Goal: Task Accomplishment & Management: Complete application form

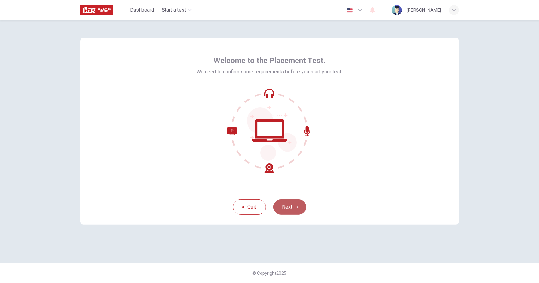
click at [290, 210] on button "Next" at bounding box center [289, 207] width 33 height 15
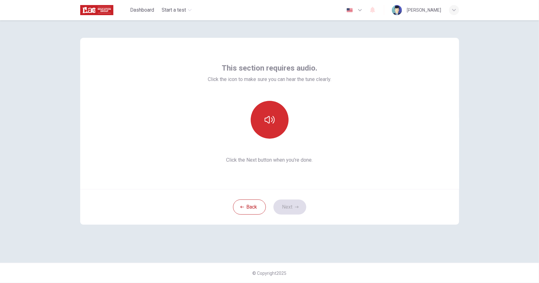
click at [273, 123] on icon "button" at bounding box center [269, 120] width 10 height 10
click at [269, 114] on button "button" at bounding box center [269, 120] width 38 height 38
click at [292, 207] on button "Next" at bounding box center [289, 207] width 33 height 15
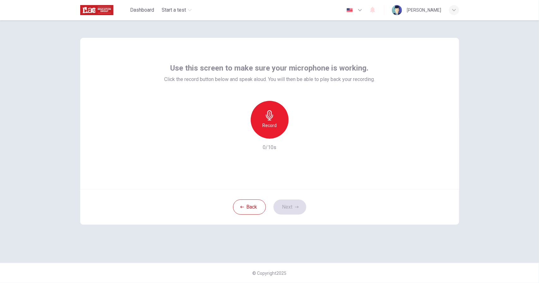
click at [264, 120] on icon "button" at bounding box center [269, 115] width 10 height 10
click at [271, 125] on h6 "Stop" at bounding box center [269, 126] width 9 height 8
click at [300, 135] on icon "button" at bounding box center [298, 134] width 6 height 6
click at [286, 203] on button "Next" at bounding box center [289, 207] width 33 height 15
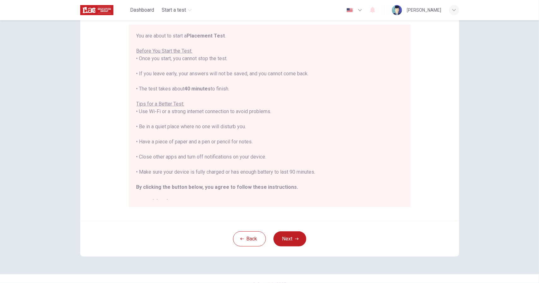
scroll to position [63, 0]
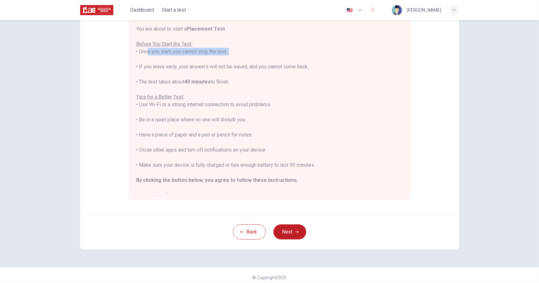
drag, startPoint x: 142, startPoint y: 53, endPoint x: 211, endPoint y: 59, distance: 69.1
click at [211, 59] on div "You are about to start a Placement Test . Before You Start the Test: • Once you…" at bounding box center [269, 112] width 266 height 174
click at [216, 73] on div "You are about to start a Placement Test . Before You Start the Test: • Once you…" at bounding box center [269, 112] width 266 height 174
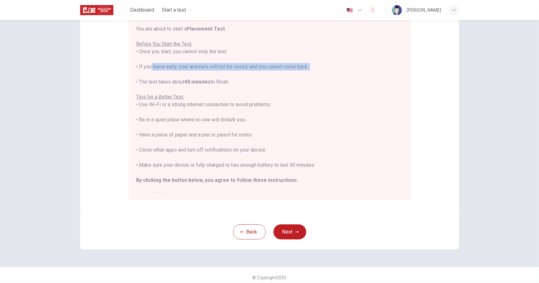
drag, startPoint x: 167, startPoint y: 73, endPoint x: 197, endPoint y: 78, distance: 30.9
click at [197, 78] on div "You are about to start a Placement Test . Before You Start the Test: • Once you…" at bounding box center [269, 112] width 266 height 174
click at [202, 76] on div "You are about to start a Placement Test . Before You Start the Test: • Once you…" at bounding box center [269, 112] width 266 height 174
drag, startPoint x: 172, startPoint y: 84, endPoint x: 194, endPoint y: 87, distance: 22.3
click at [192, 84] on div "You are about to start a Placement Test . Before You Start the Test: • Once you…" at bounding box center [269, 112] width 266 height 174
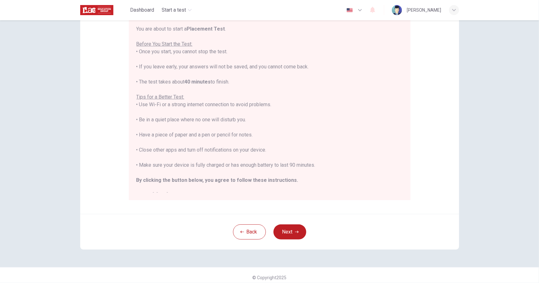
click at [202, 96] on div "You are about to start a Placement Test . Before You Start the Test: • Once you…" at bounding box center [269, 112] width 266 height 174
drag, startPoint x: 135, startPoint y: 98, endPoint x: 184, endPoint y: 110, distance: 50.6
click at [182, 102] on div "You are about to start a Placement Test . Before You Start the Test: • Once you…" at bounding box center [269, 112] width 266 height 174
click at [186, 116] on div "You are about to start a Placement Test . Before You Start the Test: • Once you…" at bounding box center [269, 112] width 266 height 174
drag, startPoint x: 162, startPoint y: 106, endPoint x: 215, endPoint y: 106, distance: 52.7
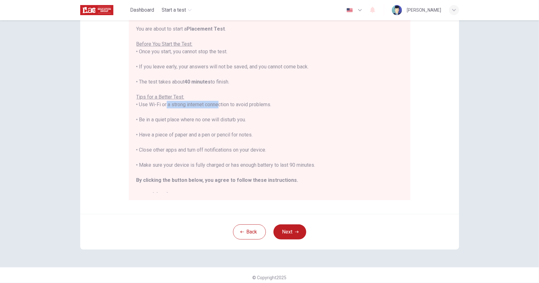
click at [214, 105] on div "You are about to start a Placement Test . Before You Start the Test: • Once you…" at bounding box center [269, 112] width 266 height 174
click at [216, 114] on div "You are about to start a Placement Test . Before You Start the Test: • Once you…" at bounding box center [269, 112] width 266 height 174
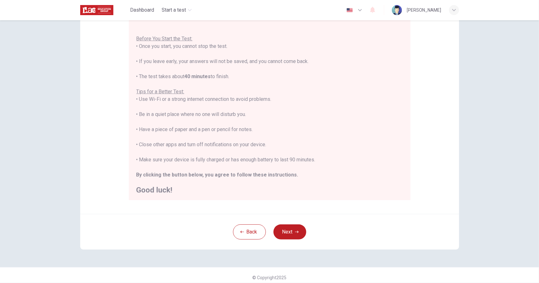
scroll to position [7, 0]
drag, startPoint x: 153, startPoint y: 117, endPoint x: 227, endPoint y: 122, distance: 73.4
click at [218, 118] on div "You are about to start a Placement Test . Before You Start the Test: • Once you…" at bounding box center [269, 105] width 266 height 174
drag, startPoint x: 158, startPoint y: 128, endPoint x: 236, endPoint y: 136, distance: 78.6
click at [236, 136] on div "You are about to start a Placement Test . Before You Start the Test: • Once you…" at bounding box center [269, 105] width 266 height 174
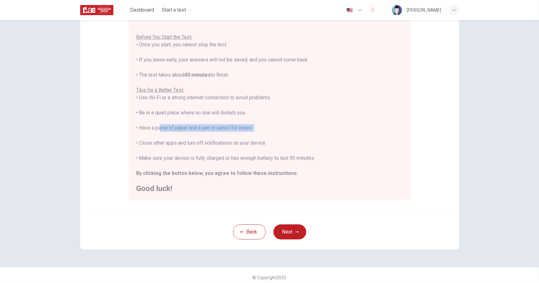
click at [278, 126] on div "You are about to start a Placement Test . Before You Start the Test: • Once you…" at bounding box center [269, 105] width 266 height 174
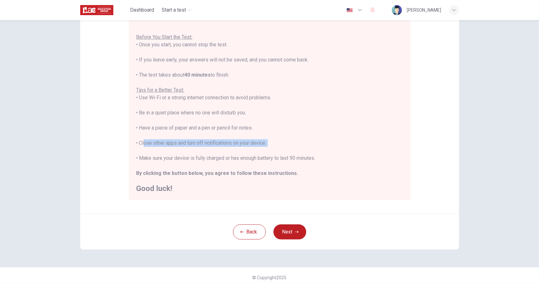
drag, startPoint x: 146, startPoint y: 146, endPoint x: 189, endPoint y: 147, distance: 43.6
click at [189, 147] on div "You are about to start a Placement Test . Before You Start the Test: • Once you…" at bounding box center [269, 105] width 266 height 174
click at [197, 155] on div "You are about to start a Placement Test . Before You Start the Test: • Once you…" at bounding box center [269, 105] width 266 height 174
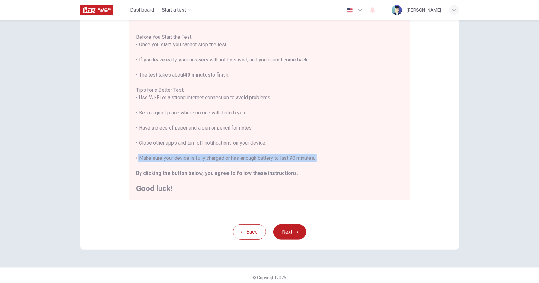
drag, startPoint x: 135, startPoint y: 159, endPoint x: 185, endPoint y: 162, distance: 49.6
click at [185, 162] on div "You are about to start a Placement Test . Before You Start the Test: • Once you…" at bounding box center [269, 105] width 266 height 174
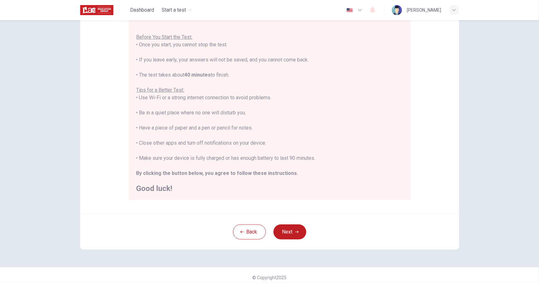
click at [193, 171] on b "By clicking the button below, you agree to follow these instructions." at bounding box center [217, 173] width 162 height 6
drag, startPoint x: 293, startPoint y: 236, endPoint x: 299, endPoint y: 226, distance: 11.6
click at [294, 235] on button "Next" at bounding box center [289, 232] width 33 height 15
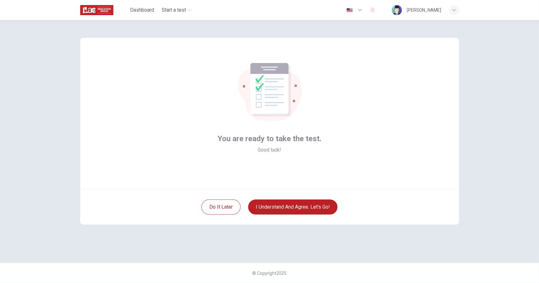
scroll to position [0, 0]
click at [317, 206] on button "I understand and agree. Let’s go!" at bounding box center [292, 207] width 89 height 15
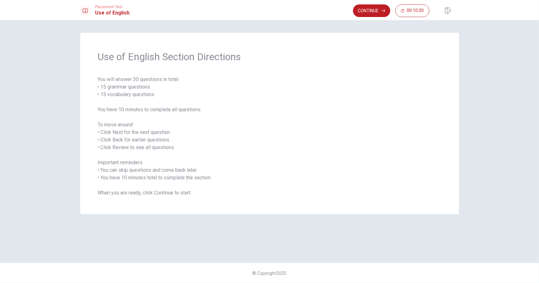
drag, startPoint x: 99, startPoint y: 78, endPoint x: 150, endPoint y: 85, distance: 51.0
click at [150, 85] on span "You will answer 30 questions in total: • 15 grammar questions • 15 vocabulary q…" at bounding box center [269, 136] width 343 height 121
drag, startPoint x: 106, startPoint y: 90, endPoint x: 136, endPoint y: 92, distance: 29.4
click at [138, 90] on span "You will answer 30 questions in total: • 15 grammar questions • 15 vocabulary q…" at bounding box center [269, 136] width 343 height 121
click at [150, 97] on span "You will answer 30 questions in total: • 15 grammar questions • 15 vocabulary q…" at bounding box center [269, 136] width 343 height 121
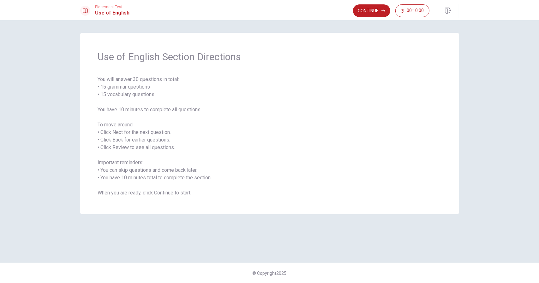
drag, startPoint x: 133, startPoint y: 109, endPoint x: 186, endPoint y: 109, distance: 53.0
click at [186, 109] on span "You will answer 30 questions in total: • 15 grammar questions • 15 vocabulary q…" at bounding box center [269, 136] width 343 height 121
drag, startPoint x: 109, startPoint y: 127, endPoint x: 120, endPoint y: 141, distance: 18.9
click at [148, 131] on span "You will answer 30 questions in total: • 15 grammar questions • 15 vocabulary q…" at bounding box center [269, 136] width 343 height 121
drag, startPoint x: 150, startPoint y: 136, endPoint x: 141, endPoint y: 140, distance: 10.0
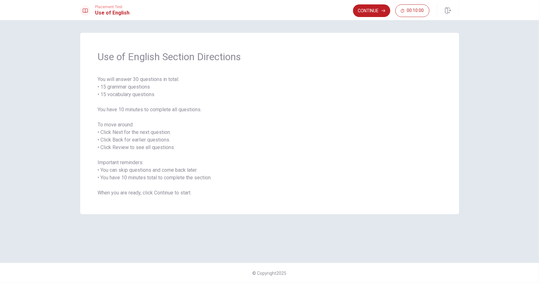
click at [151, 136] on span "You will answer 30 questions in total: • 15 grammar questions • 15 vocabulary q…" at bounding box center [269, 136] width 343 height 121
drag, startPoint x: 123, startPoint y: 143, endPoint x: 151, endPoint y: 145, distance: 28.2
click at [151, 145] on span "You will answer 30 questions in total: • 15 grammar questions • 15 vocabulary q…" at bounding box center [269, 136] width 343 height 121
drag, startPoint x: 159, startPoint y: 152, endPoint x: 161, endPoint y: 156, distance: 4.1
click at [161, 152] on span "You will answer 30 questions in total: • 15 grammar questions • 15 vocabulary q…" at bounding box center [269, 136] width 343 height 121
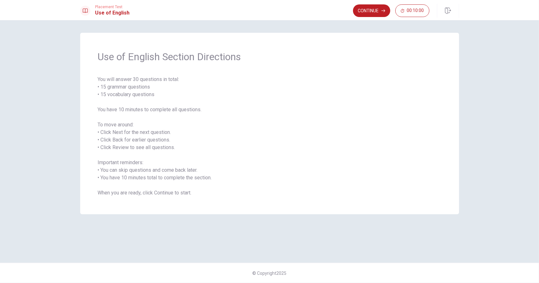
click at [148, 137] on span "You will answer 30 questions in total: • 15 grammar questions • 15 vocabulary q…" at bounding box center [269, 136] width 343 height 121
drag, startPoint x: 112, startPoint y: 162, endPoint x: 115, endPoint y: 166, distance: 4.2
click at [115, 164] on span "You will answer 30 questions in total: • 15 grammar questions • 15 vocabulary q…" at bounding box center [269, 136] width 343 height 121
drag, startPoint x: 115, startPoint y: 172, endPoint x: 138, endPoint y: 179, distance: 24.1
click at [138, 179] on span "You will answer 30 questions in total: • 15 grammar questions • 15 vocabulary q…" at bounding box center [269, 136] width 343 height 121
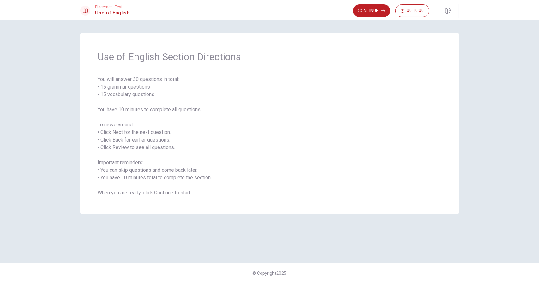
click at [164, 140] on span "You will answer 30 questions in total: • 15 grammar questions • 15 vocabulary q…" at bounding box center [269, 136] width 343 height 121
click at [381, 8] on button "Continue" at bounding box center [371, 10] width 37 height 13
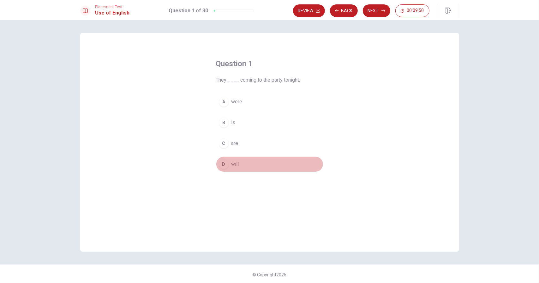
click at [233, 162] on span "will" at bounding box center [235, 165] width 8 height 8
click at [379, 11] on button "Next" at bounding box center [375, 10] width 27 height 13
click at [235, 106] on button "A drive" at bounding box center [269, 102] width 107 height 16
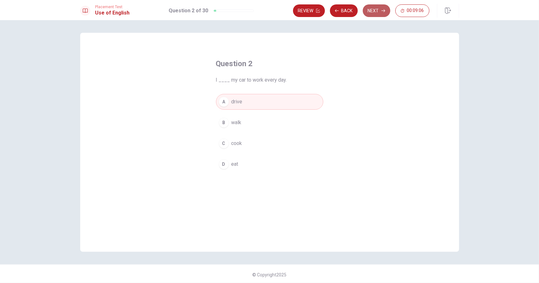
click at [375, 10] on button "Next" at bounding box center [375, 10] width 27 height 13
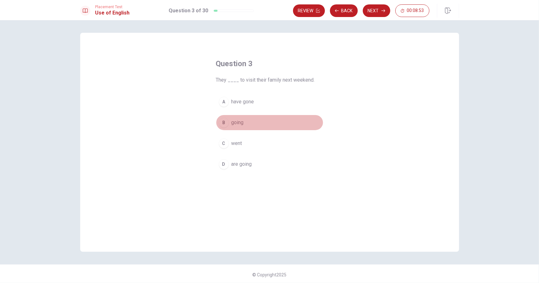
click at [231, 123] on span "going" at bounding box center [237, 123] width 12 height 8
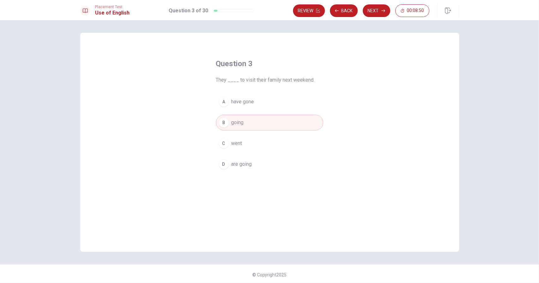
click at [248, 163] on span "are going" at bounding box center [241, 165] width 21 height 8
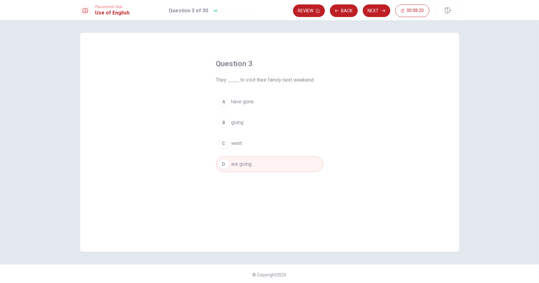
click at [250, 161] on span "are going" at bounding box center [241, 165] width 21 height 8
click at [371, 9] on button "Next" at bounding box center [375, 10] width 27 height 13
click at [231, 165] on span "tiger" at bounding box center [236, 165] width 10 height 8
click at [375, 11] on button "Next" at bounding box center [375, 10] width 27 height 13
click at [237, 123] on span "work" at bounding box center [236, 123] width 11 height 8
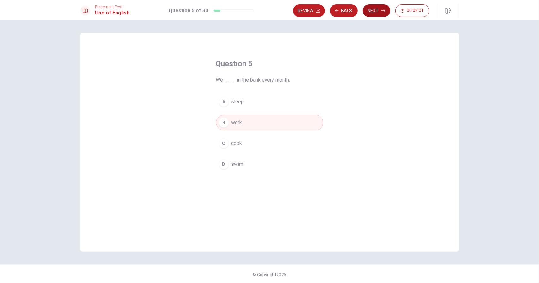
click at [385, 8] on button "Next" at bounding box center [375, 10] width 27 height 13
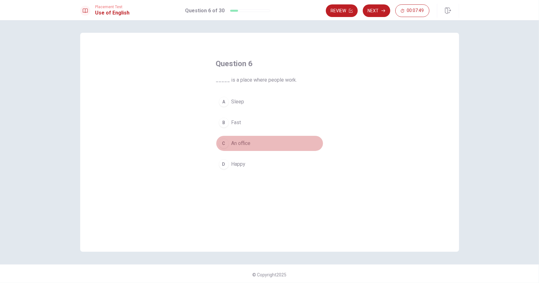
click at [239, 148] on button "C An office" at bounding box center [269, 144] width 107 height 16
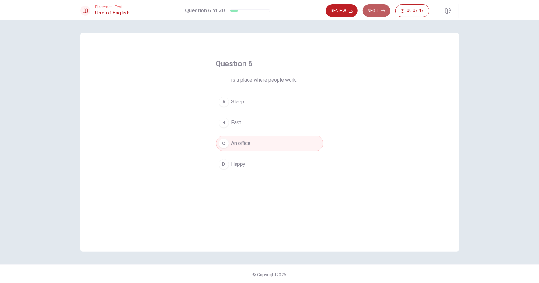
click at [372, 14] on button "Next" at bounding box center [375, 10] width 27 height 13
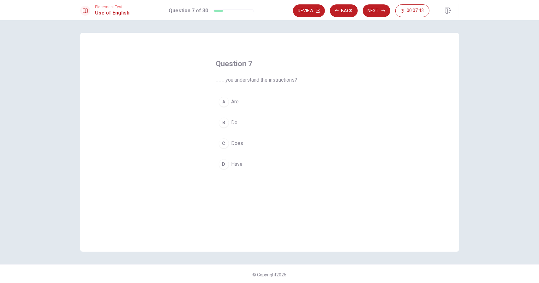
click at [233, 122] on span "Do" at bounding box center [234, 123] width 6 height 8
click at [266, 104] on button "A Are" at bounding box center [269, 102] width 107 height 16
click at [255, 118] on button "B Do" at bounding box center [269, 123] width 107 height 16
click at [369, 13] on button "Next" at bounding box center [375, 10] width 27 height 13
click at [234, 162] on span "Exciting" at bounding box center [239, 165] width 17 height 8
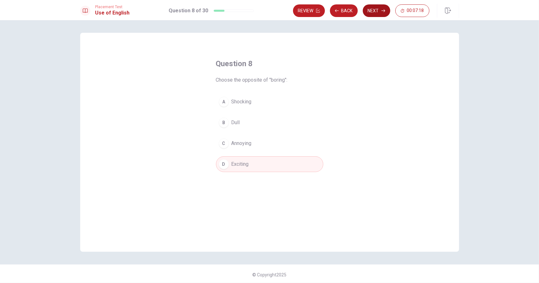
click at [378, 10] on button "Next" at bounding box center [375, 10] width 27 height 13
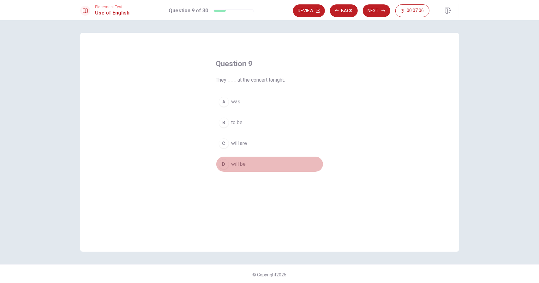
click at [236, 163] on span "will be" at bounding box center [238, 165] width 15 height 8
click at [381, 10] on button "Next" at bounding box center [375, 10] width 27 height 13
drag, startPoint x: 233, startPoint y: 144, endPoint x: 234, endPoint y: 140, distance: 4.7
click at [233, 143] on span "Bitter" at bounding box center [237, 144] width 12 height 8
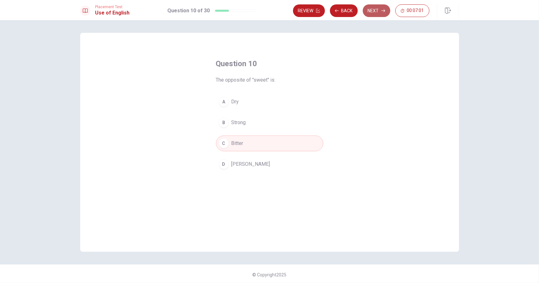
click at [374, 13] on button "Next" at bounding box center [375, 10] width 27 height 13
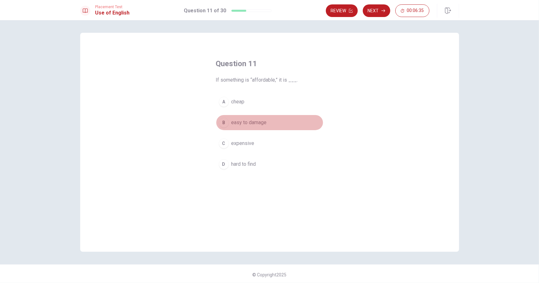
click at [235, 126] on span "easy to damage" at bounding box center [248, 123] width 35 height 8
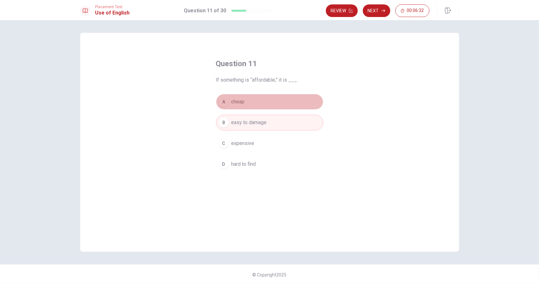
click at [241, 103] on span "cheap" at bounding box center [237, 102] width 13 height 8
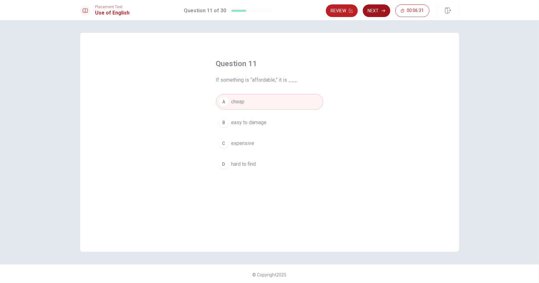
click at [379, 10] on button "Next" at bounding box center [375, 10] width 27 height 13
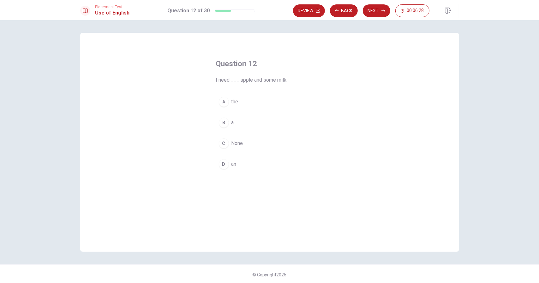
click at [230, 127] on button "B a" at bounding box center [269, 123] width 107 height 16
click at [249, 164] on button "D an" at bounding box center [269, 164] width 107 height 16
click at [371, 10] on button "Next" at bounding box center [375, 10] width 27 height 13
click at [247, 105] on button "A positive" at bounding box center [269, 102] width 107 height 16
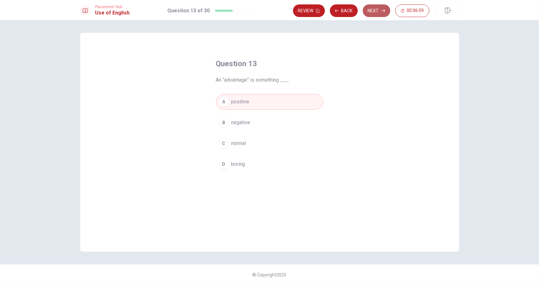
click at [372, 12] on button "Next" at bounding box center [375, 10] width 27 height 13
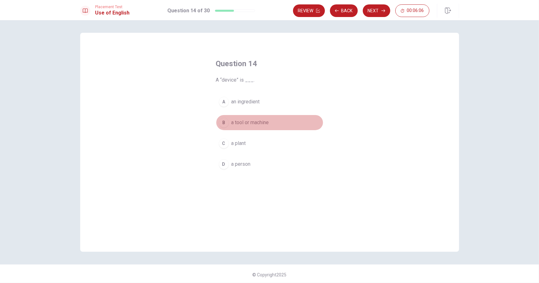
click at [248, 120] on span "a tool or machine" at bounding box center [250, 123] width 38 height 8
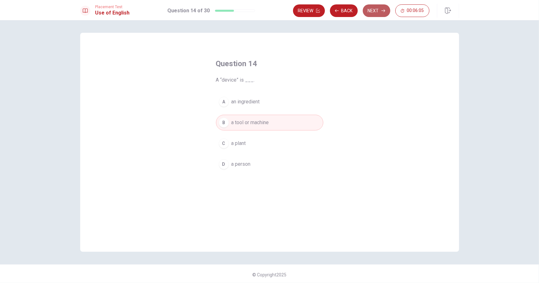
click at [374, 16] on button "Next" at bounding box center [375, 10] width 27 height 13
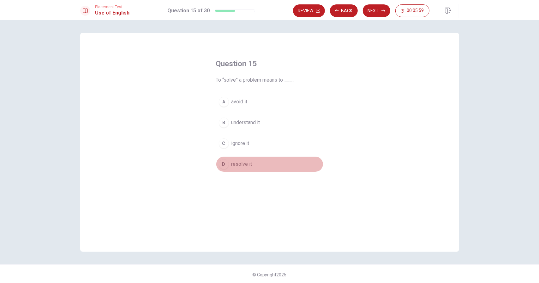
click at [238, 163] on span "resolve it" at bounding box center [241, 165] width 21 height 8
click at [377, 12] on button "Next" at bounding box center [375, 10] width 27 height 13
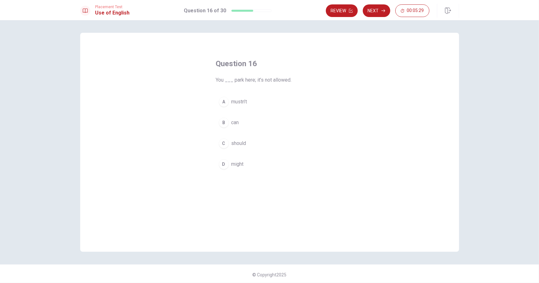
click at [236, 104] on span "mustn’t" at bounding box center [239, 102] width 16 height 8
click at [380, 11] on button "Next" at bounding box center [375, 10] width 27 height 13
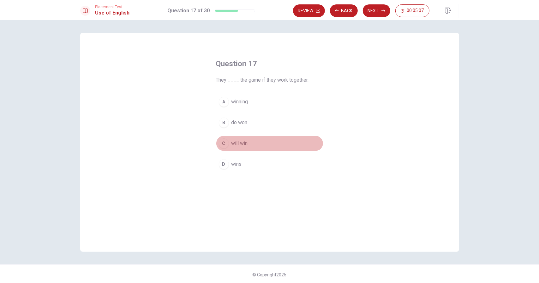
click at [239, 142] on span "will win" at bounding box center [239, 144] width 16 height 8
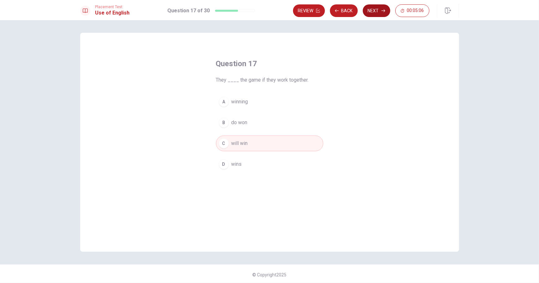
click at [378, 12] on button "Next" at bounding box center [375, 10] width 27 height 13
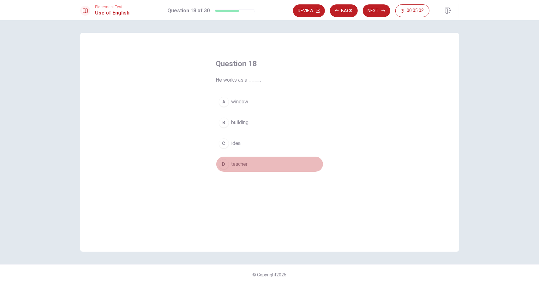
click at [232, 163] on span "teacher" at bounding box center [239, 165] width 16 height 8
click at [370, 12] on button "Next" at bounding box center [375, 10] width 27 height 13
drag, startPoint x: 245, startPoint y: 165, endPoint x: 324, endPoint y: 56, distance: 134.2
click at [246, 165] on span "the bus stop" at bounding box center [245, 165] width 28 height 8
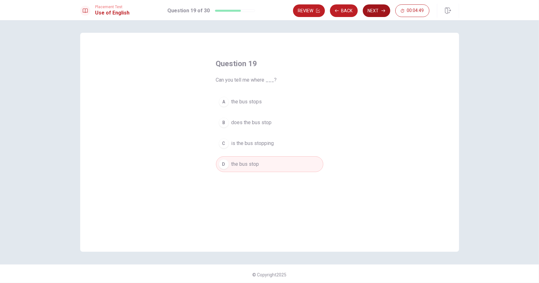
click at [373, 14] on button "Next" at bounding box center [375, 10] width 27 height 13
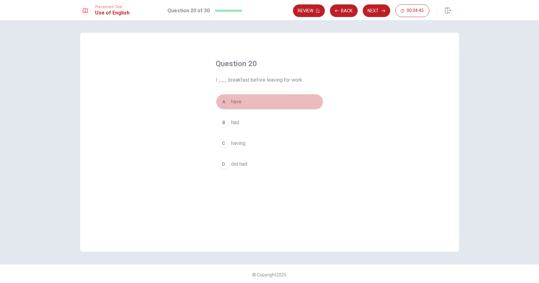
click at [237, 105] on span "have" at bounding box center [236, 102] width 10 height 8
click at [241, 125] on button "B had" at bounding box center [269, 123] width 107 height 16
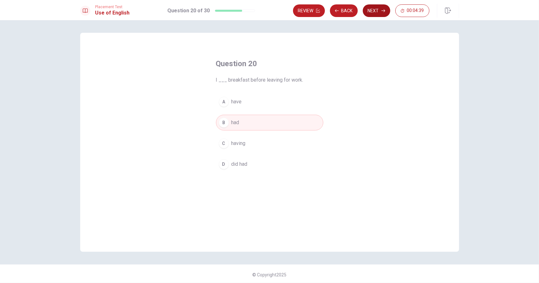
click at [374, 14] on button "Next" at bounding box center [375, 10] width 27 height 13
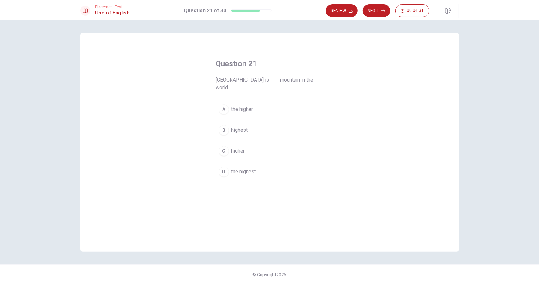
click at [239, 127] on span "highest" at bounding box center [239, 131] width 16 height 8
click at [238, 168] on span "the highest" at bounding box center [243, 172] width 25 height 8
click at [377, 12] on button "Next" at bounding box center [375, 10] width 27 height 13
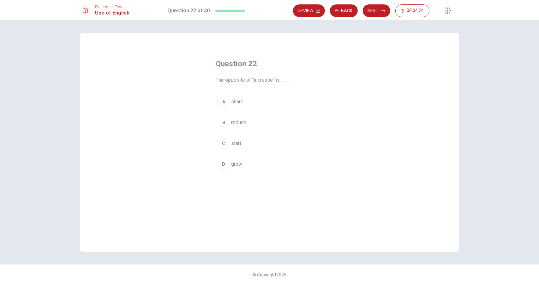
click at [239, 126] on span "reduce" at bounding box center [238, 123] width 15 height 8
click at [373, 12] on button "Next" at bounding box center [375, 10] width 27 height 13
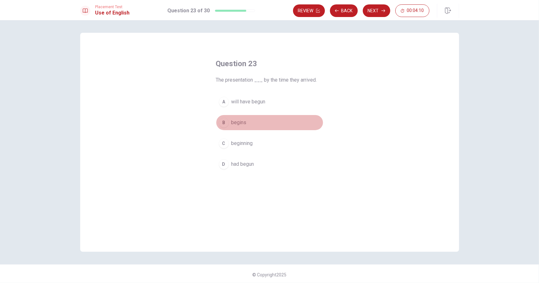
click at [237, 121] on span "begins" at bounding box center [238, 123] width 15 height 8
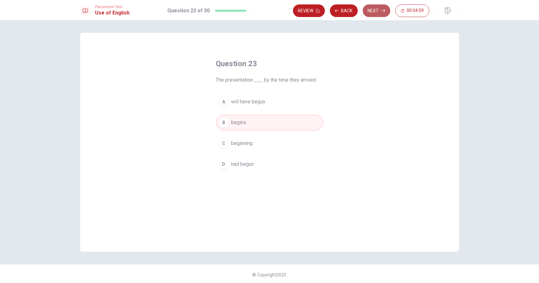
click at [378, 14] on button "Next" at bounding box center [375, 10] width 27 height 13
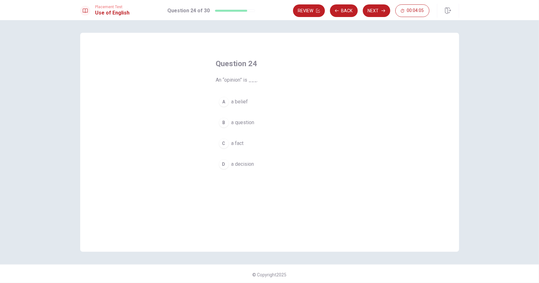
drag, startPoint x: 237, startPoint y: 165, endPoint x: 261, endPoint y: 129, distance: 43.8
click at [237, 165] on span "a decision" at bounding box center [242, 165] width 23 height 8
click at [369, 12] on button "Next" at bounding box center [375, 10] width 27 height 13
click at [231, 162] on span "fix it" at bounding box center [235, 165] width 9 height 8
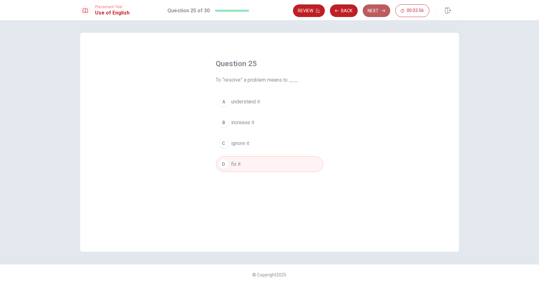
click at [370, 12] on button "Next" at bounding box center [375, 10] width 27 height 13
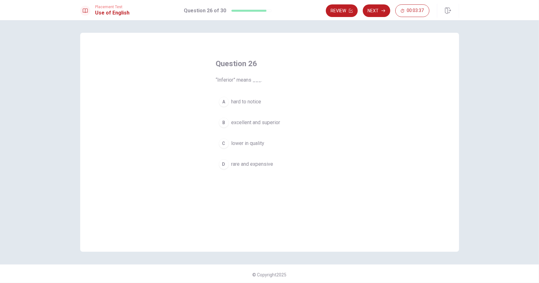
click at [242, 141] on span "lower in quality" at bounding box center [247, 144] width 33 height 8
click at [380, 10] on button "Next" at bounding box center [375, 10] width 27 height 13
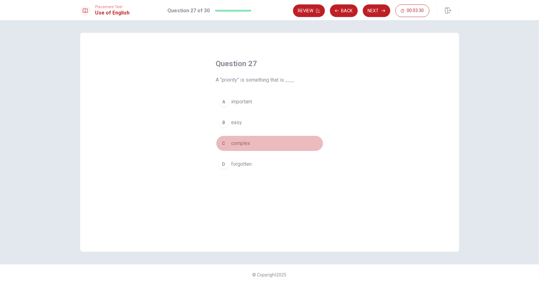
click at [238, 149] on button "C complex" at bounding box center [269, 144] width 107 height 16
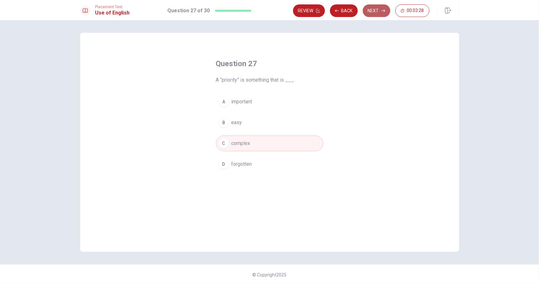
click at [371, 7] on button "Next" at bounding box center [375, 10] width 27 height 13
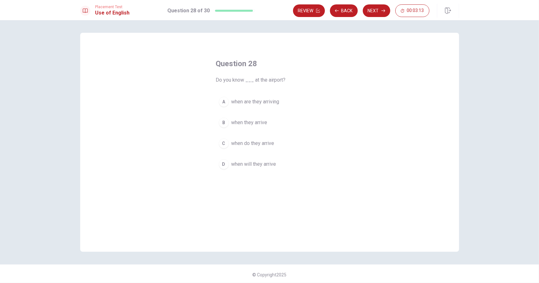
click at [250, 165] on span "when will they arrive" at bounding box center [253, 165] width 45 height 8
click at [381, 13] on button "Next" at bounding box center [375, 10] width 27 height 13
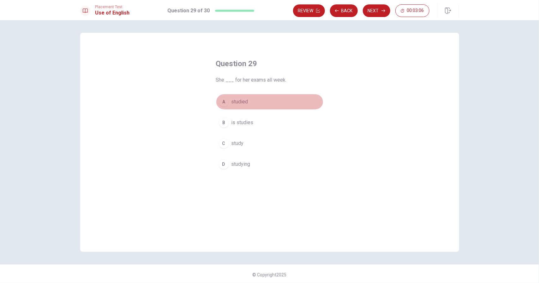
click at [243, 100] on span "studied" at bounding box center [239, 102] width 17 height 8
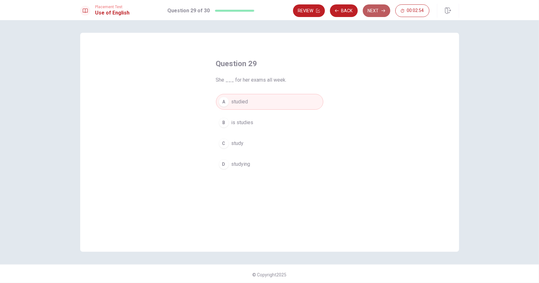
click at [379, 9] on button "Next" at bounding box center [375, 10] width 27 height 13
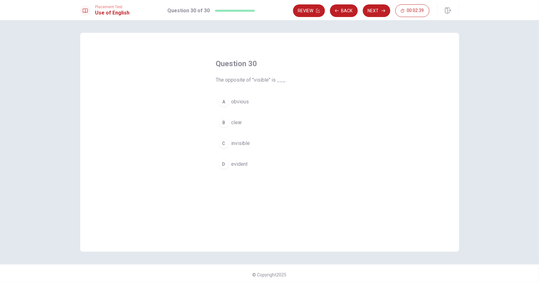
click at [240, 125] on button "B clear" at bounding box center [269, 123] width 107 height 16
click at [377, 12] on button "Next" at bounding box center [375, 10] width 27 height 13
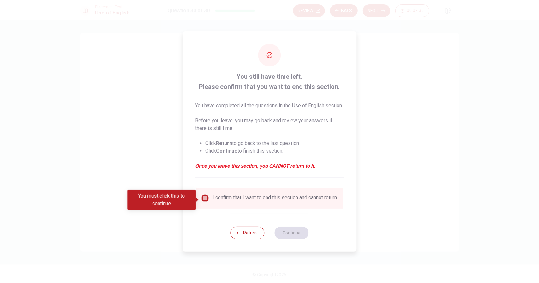
click at [207, 199] on input "You must click this to continue" at bounding box center [205, 199] width 8 height 8
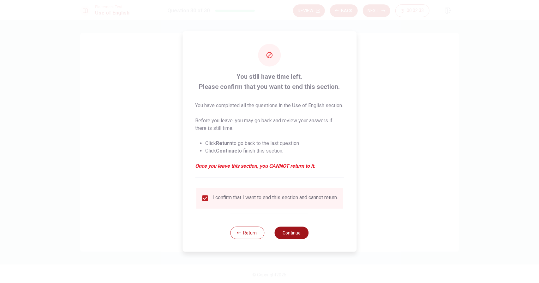
click at [283, 237] on button "Continue" at bounding box center [291, 233] width 34 height 13
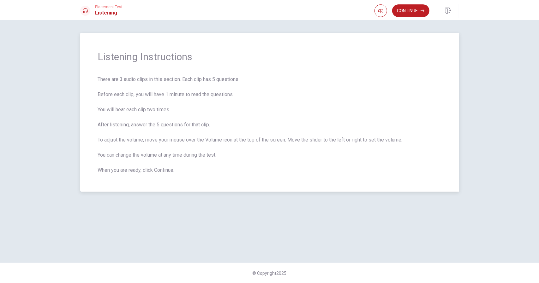
drag, startPoint x: 100, startPoint y: 80, endPoint x: 187, endPoint y: 80, distance: 87.1
click at [187, 80] on span "There are 3 audio clips in this section. Each clip has 5 questions. Before each…" at bounding box center [269, 125] width 343 height 98
drag, startPoint x: 192, startPoint y: 81, endPoint x: 236, endPoint y: 82, distance: 44.2
click at [236, 82] on span "There are 3 audio clips in this section. Each clip has 5 questions. Before each…" at bounding box center [269, 125] width 343 height 98
drag, startPoint x: 133, startPoint y: 97, endPoint x: 180, endPoint y: 97, distance: 47.0
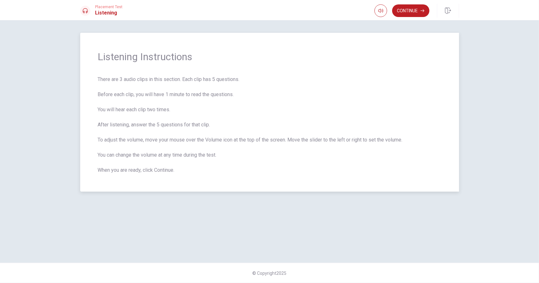
click at [180, 97] on span "There are 3 audio clips in this section. Each clip has 5 questions. Before each…" at bounding box center [269, 125] width 343 height 98
drag, startPoint x: 455, startPoint y: 127, endPoint x: 451, endPoint y: 128, distance: 4.2
click at [455, 127] on div "Listening Instructions There are 3 audio clips in this section. Each clip has 5…" at bounding box center [269, 112] width 379 height 159
drag, startPoint x: 134, startPoint y: 155, endPoint x: 209, endPoint y: 157, distance: 75.1
click at [209, 157] on span "There are 3 audio clips in this section. Each clip has 5 questions. Before each…" at bounding box center [269, 125] width 343 height 98
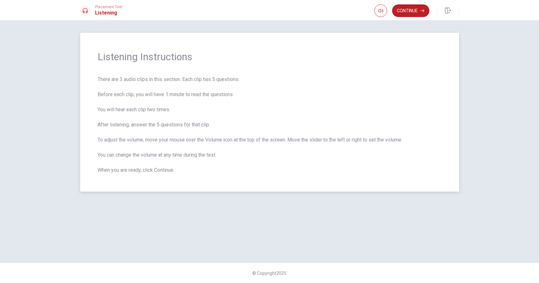
drag, startPoint x: 118, startPoint y: 80, endPoint x: 189, endPoint y: 95, distance: 72.5
click at [218, 82] on span "There are 3 audio clips in this section. Each clip has 5 questions. Before each…" at bounding box center [269, 125] width 343 height 98
click at [398, 15] on button "Continue" at bounding box center [410, 10] width 37 height 13
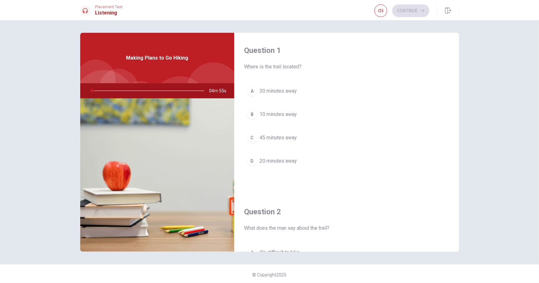
click at [469, 116] on div "Question 1 Where is the trail located? A 30 minutes away B 10 minutes away C 45…" at bounding box center [269, 151] width 539 height 263
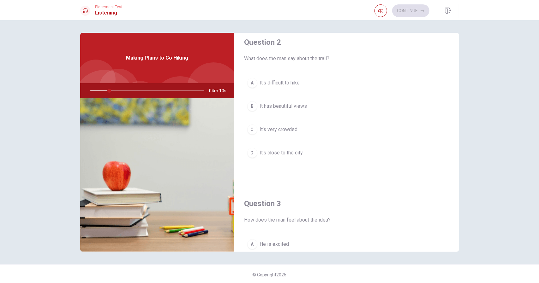
scroll to position [158, 0]
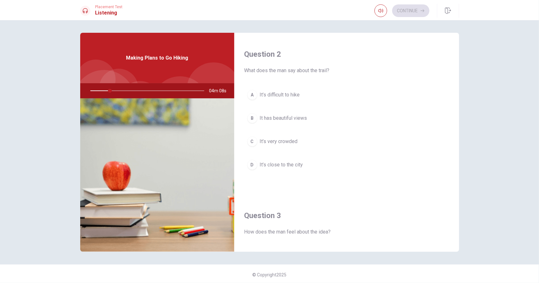
drag, startPoint x: 269, startPoint y: 91, endPoint x: 274, endPoint y: 103, distance: 12.1
click at [274, 103] on div "A It’s difficult to hike B It has beautiful views C It’s very crowded D It’s cl…" at bounding box center [346, 136] width 204 height 98
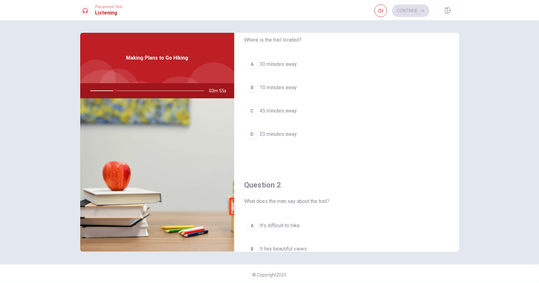
scroll to position [0, 0]
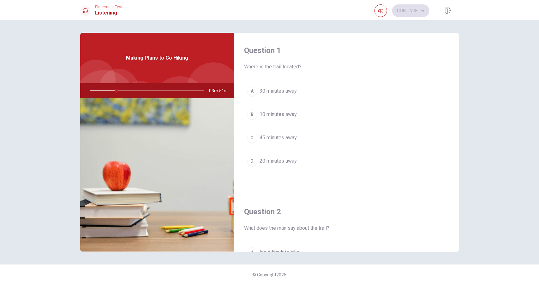
click at [391, 120] on button "B 10 minutes away" at bounding box center [346, 115] width 204 height 16
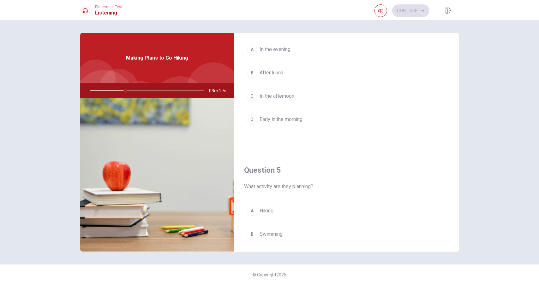
scroll to position [584, 0]
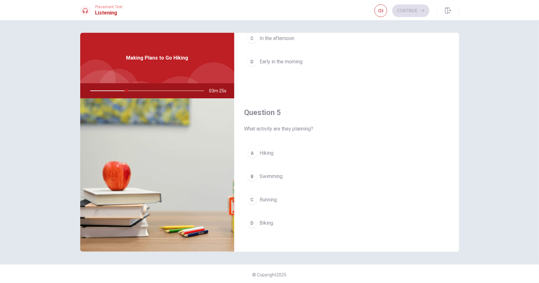
click at [285, 159] on div "A Hiking B Swimming C Running D Biking" at bounding box center [346, 194] width 204 height 98
click at [284, 154] on button "A Hiking" at bounding box center [346, 153] width 204 height 16
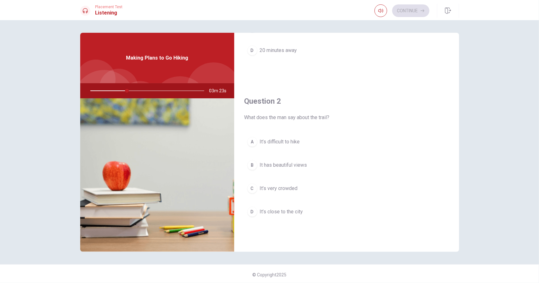
scroll to position [0, 0]
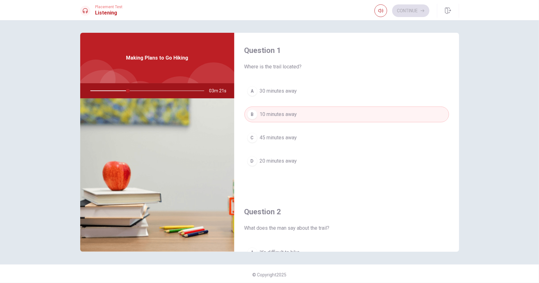
click at [351, 93] on button "A 30 minutes away" at bounding box center [346, 91] width 204 height 16
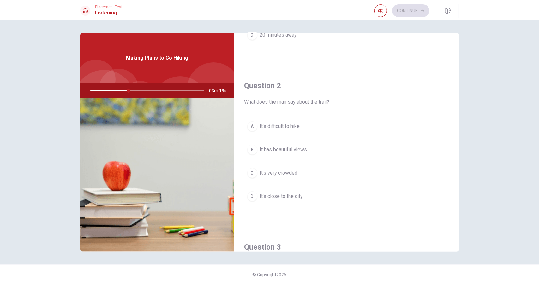
scroll to position [158, 0]
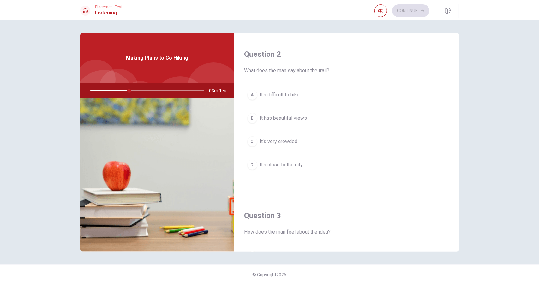
click at [314, 116] on button "B It has beautiful views" at bounding box center [346, 118] width 204 height 16
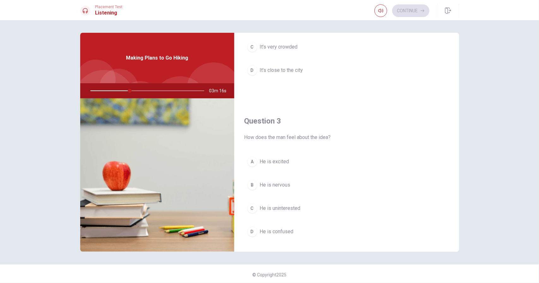
scroll to position [315, 0]
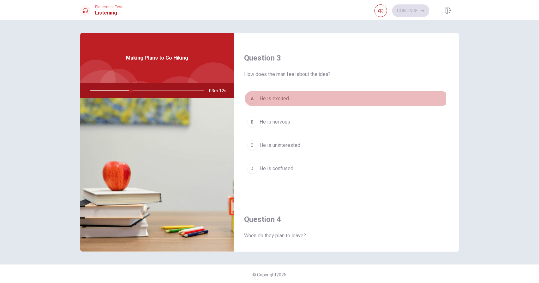
click at [309, 97] on button "A He is excited" at bounding box center [346, 99] width 204 height 16
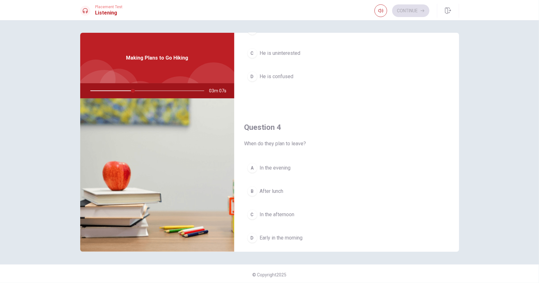
scroll to position [410, 0]
click at [334, 162] on button "A In the evening" at bounding box center [346, 166] width 204 height 16
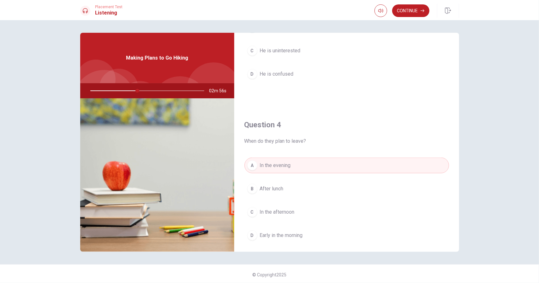
click at [322, 185] on button "B After lunch" at bounding box center [346, 189] width 204 height 16
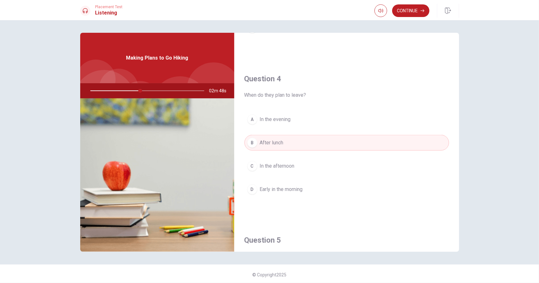
scroll to position [473, 0]
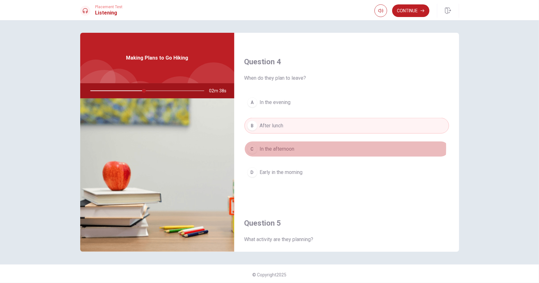
click at [299, 145] on button "C In the afternoon" at bounding box center [346, 149] width 204 height 16
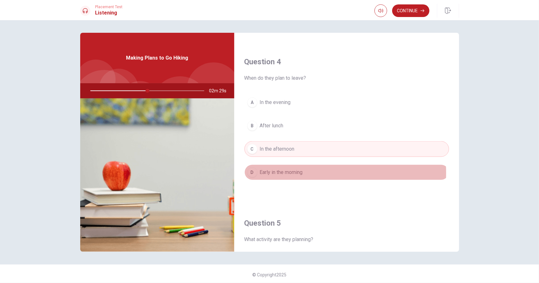
click at [294, 170] on span "Early in the morning" at bounding box center [281, 173] width 43 height 8
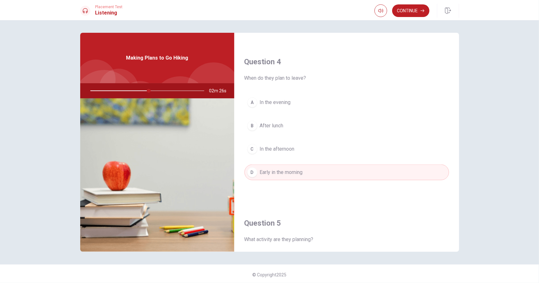
click at [333, 147] on button "C In the afternoon" at bounding box center [346, 149] width 204 height 16
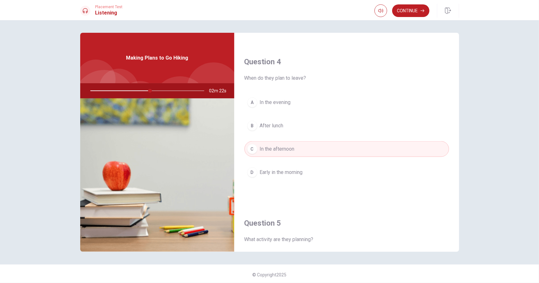
click at [317, 102] on button "A In the evening" at bounding box center [346, 103] width 204 height 16
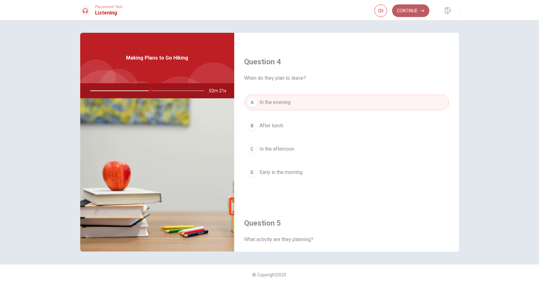
click at [413, 14] on button "Continue" at bounding box center [410, 10] width 37 height 13
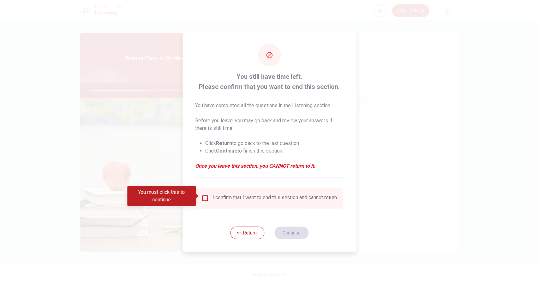
click at [210, 195] on div "I confirm that I want to end this section and cannot return." at bounding box center [269, 199] width 137 height 8
click at [202, 197] on input "You must click this to continue" at bounding box center [205, 199] width 8 height 8
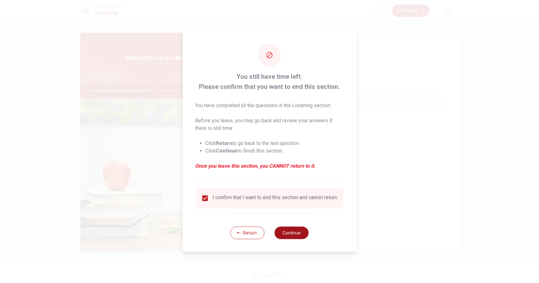
click at [298, 233] on button "Continue" at bounding box center [291, 233] width 34 height 13
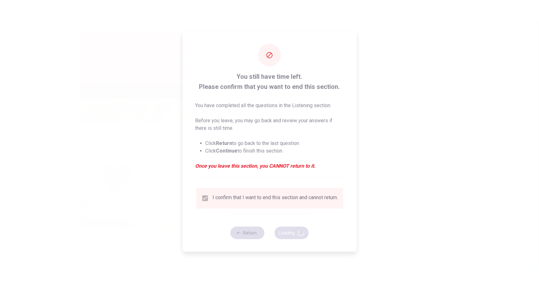
type input "55"
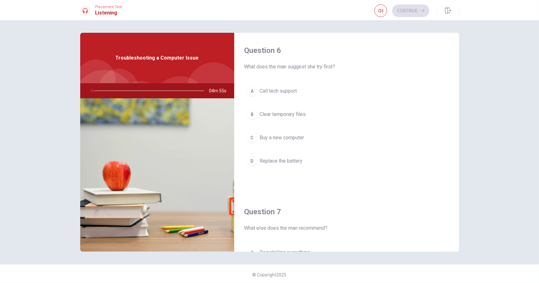
drag, startPoint x: 268, startPoint y: 68, endPoint x: 326, endPoint y: 68, distance: 57.7
click at [326, 68] on span "What does the man suggest she try first?" at bounding box center [346, 67] width 204 height 8
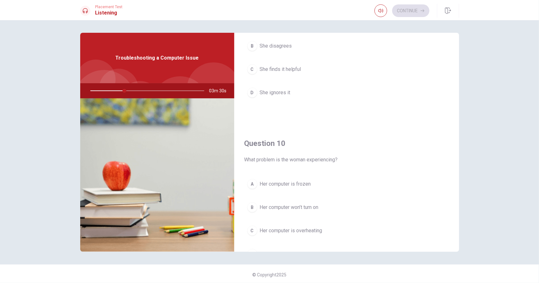
scroll to position [584, 0]
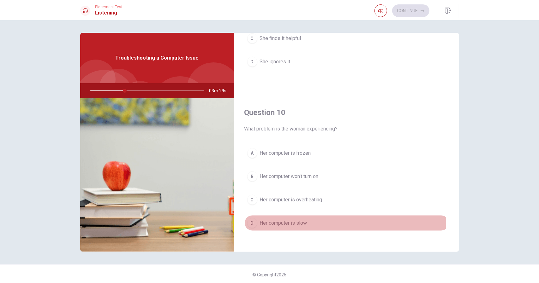
click at [276, 220] on span "Her computer is slow" at bounding box center [283, 224] width 47 height 8
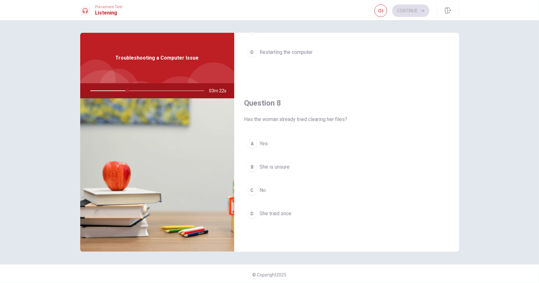
scroll to position [284, 0]
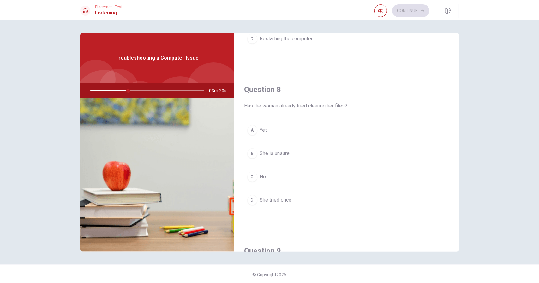
click at [283, 175] on button "C No" at bounding box center [346, 177] width 204 height 16
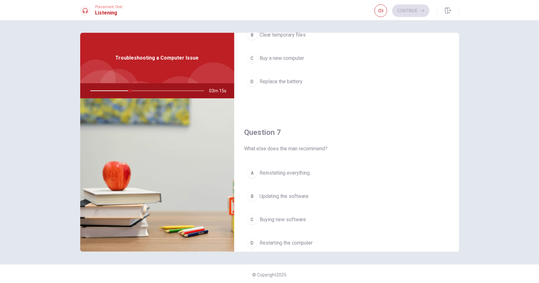
scroll to position [126, 0]
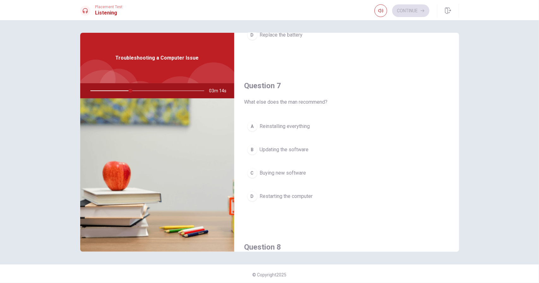
click at [303, 196] on span "Restarting the computer" at bounding box center [286, 197] width 53 height 8
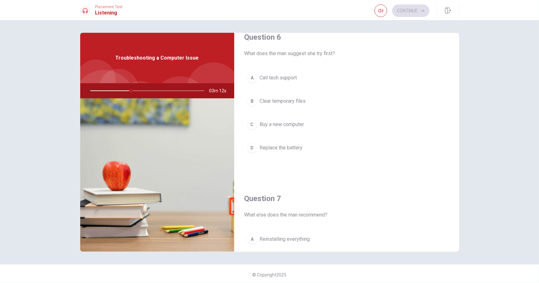
scroll to position [0, 0]
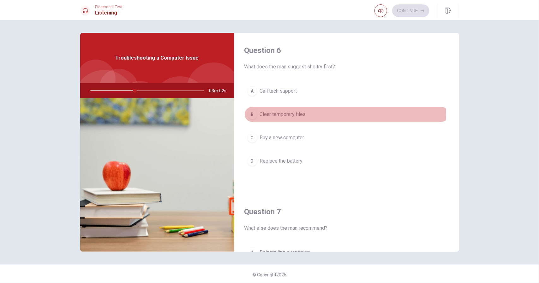
click at [289, 114] on span "Clear temporary files" at bounding box center [283, 115] width 46 height 8
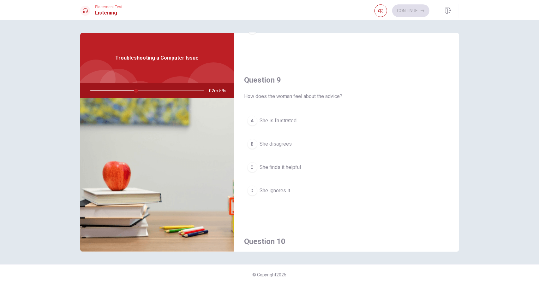
scroll to position [442, 0]
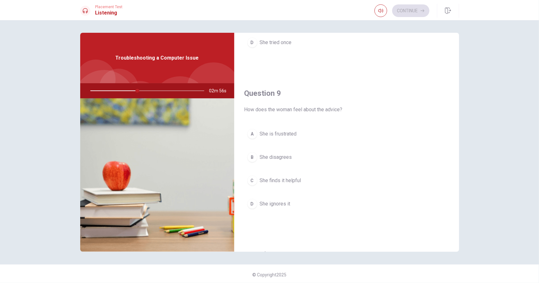
click at [283, 180] on span "She finds it helpful" at bounding box center [280, 181] width 41 height 8
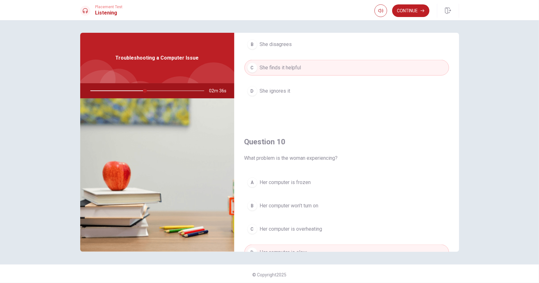
scroll to position [584, 0]
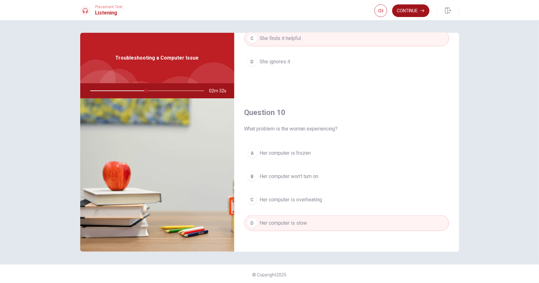
click at [404, 8] on button "Continue" at bounding box center [410, 10] width 37 height 13
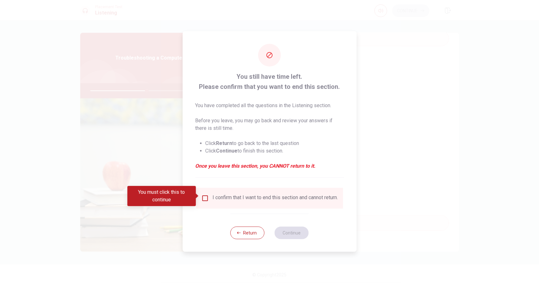
click at [246, 195] on div "I confirm that I want to end this section and cannot return." at bounding box center [274, 199] width 125 height 8
click at [201, 198] on input "You must click this to continue" at bounding box center [205, 199] width 8 height 8
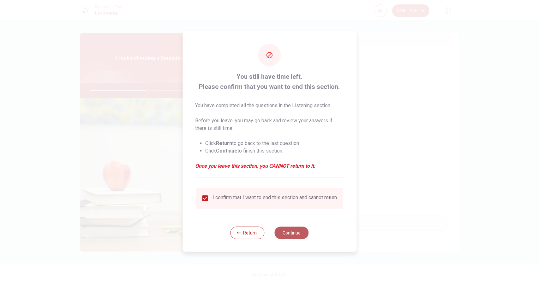
click at [281, 233] on button "Continue" at bounding box center [291, 233] width 34 height 13
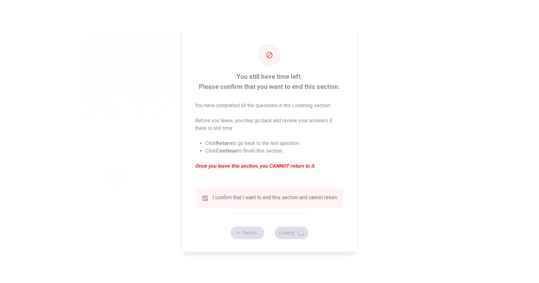
type input "52"
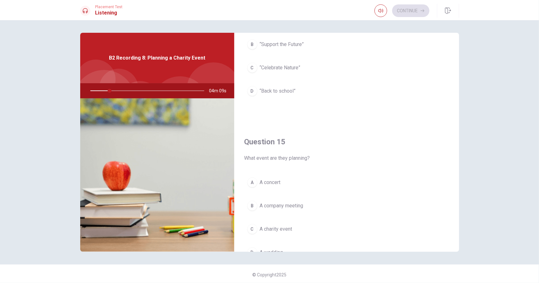
scroll to position [489, 0]
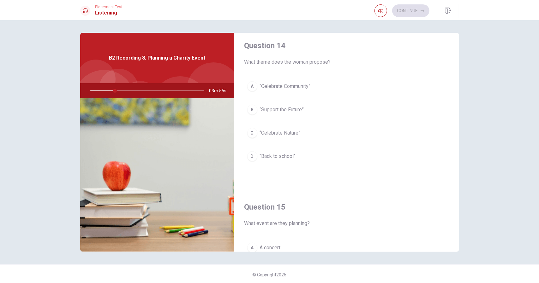
click at [367, 108] on button "B “Support the Future”" at bounding box center [346, 110] width 204 height 16
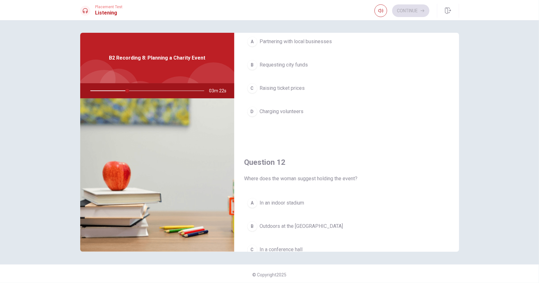
scroll to position [63, 0]
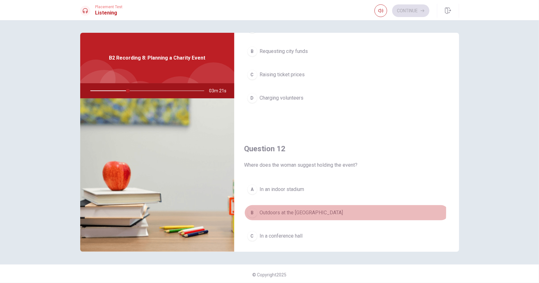
click at [285, 210] on span "Outdoors at the [GEOGRAPHIC_DATA]" at bounding box center [301, 213] width 83 height 8
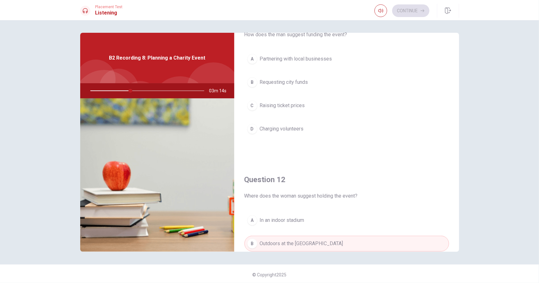
scroll to position [0, 0]
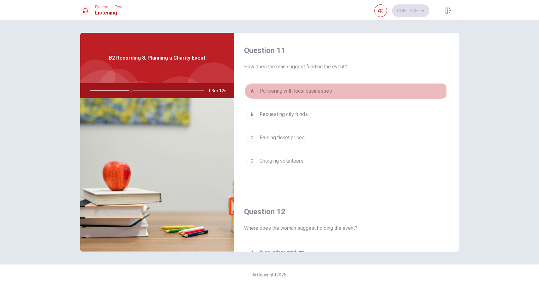
click at [292, 93] on span "Partnering with local businesses" at bounding box center [296, 91] width 72 height 8
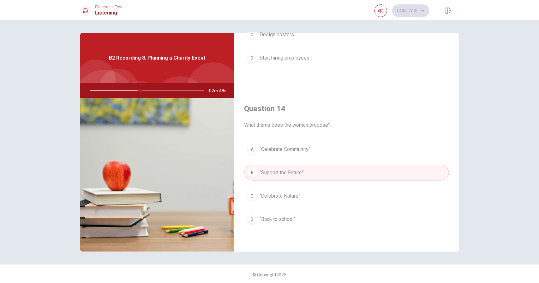
scroll to position [332, 0]
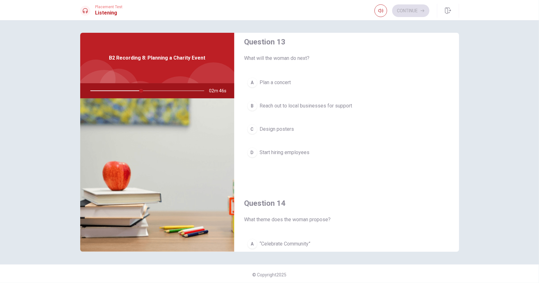
click at [309, 102] on span "Reach out to local businesses for support" at bounding box center [306, 106] width 92 height 8
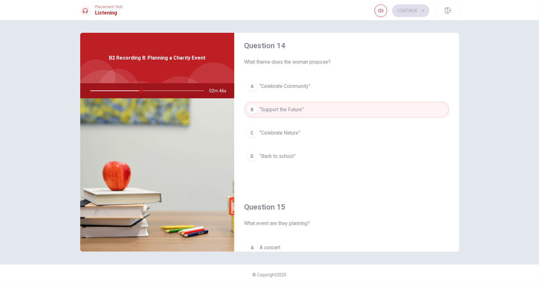
scroll to position [584, 0]
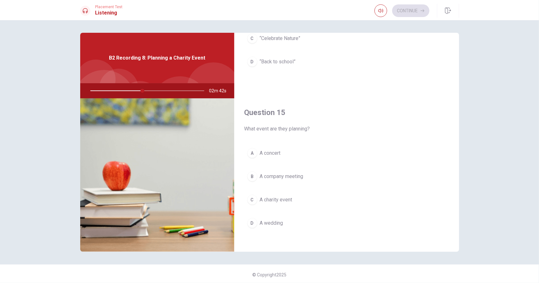
click at [280, 199] on span "A charity event" at bounding box center [276, 200] width 32 height 8
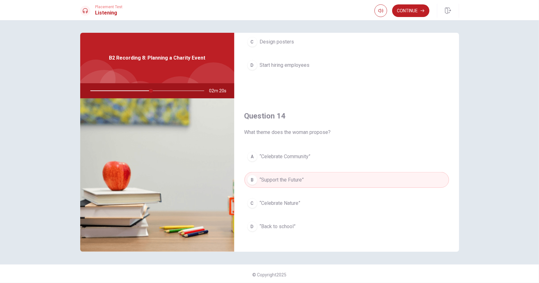
scroll to position [442, 0]
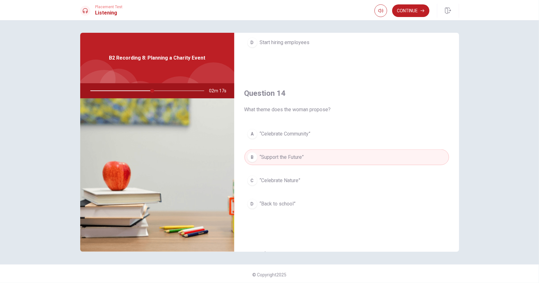
click at [348, 175] on button "C “Celebrate Nature”" at bounding box center [346, 181] width 204 height 16
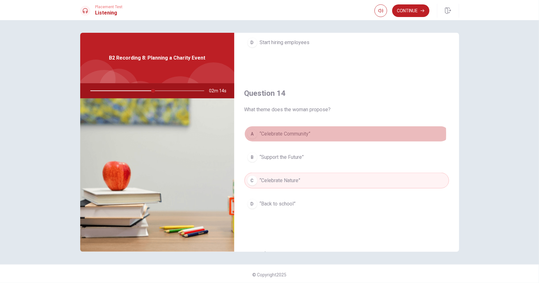
click at [336, 132] on button "A “Celebrate Community”" at bounding box center [346, 134] width 204 height 16
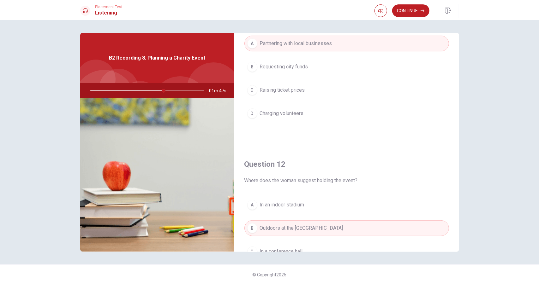
scroll to position [0, 0]
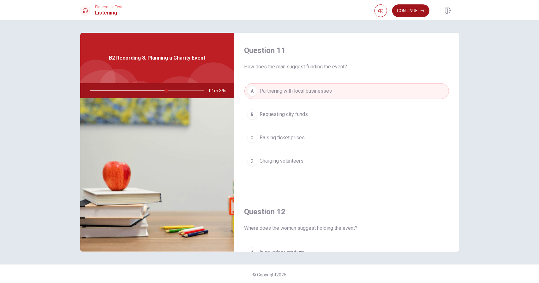
click at [412, 14] on button "Continue" at bounding box center [410, 10] width 37 height 13
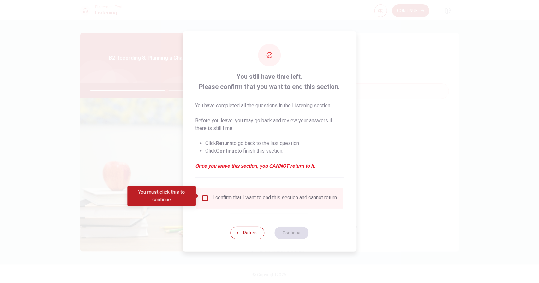
click at [260, 195] on div "I confirm that I want to end this section and cannot return." at bounding box center [274, 199] width 125 height 8
click at [208, 195] on div "I confirm that I want to end this section and cannot return." at bounding box center [269, 199] width 137 height 8
click at [203, 198] on input "You must click this to continue" at bounding box center [205, 199] width 8 height 8
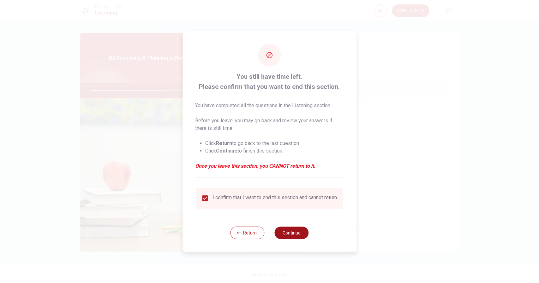
click at [304, 238] on button "Continue" at bounding box center [291, 233] width 34 height 13
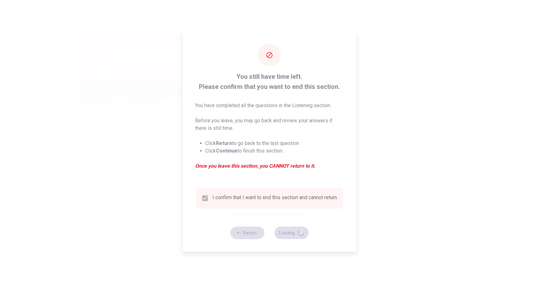
type input "69"
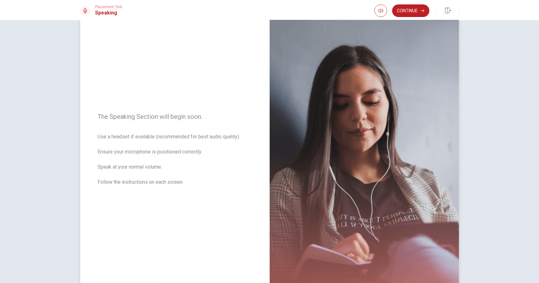
scroll to position [32, 0]
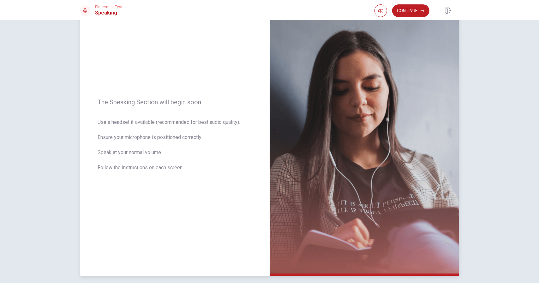
drag, startPoint x: 97, startPoint y: 121, endPoint x: 199, endPoint y: 128, distance: 102.4
click at [197, 128] on span "Use a headset if available (recommended for best audio quality). Ensure your mi…" at bounding box center [175, 149] width 154 height 61
drag, startPoint x: 105, startPoint y: 138, endPoint x: 181, endPoint y: 141, distance: 76.1
click at [181, 141] on span "Use a headset if available (recommended for best audio quality). Ensure your mi…" at bounding box center [175, 149] width 154 height 61
drag, startPoint x: 114, startPoint y: 156, endPoint x: 162, endPoint y: 154, distance: 48.3
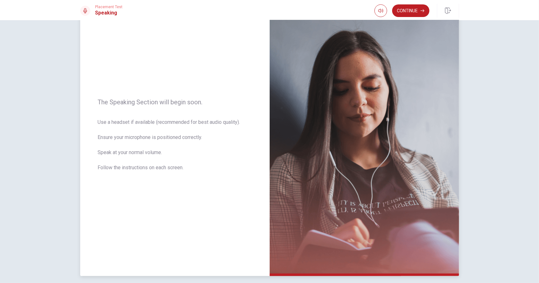
click at [162, 154] on span "Use a headset if available (recommended for best audio quality). Ensure your mi…" at bounding box center [175, 149] width 154 height 61
drag, startPoint x: 95, startPoint y: 169, endPoint x: 150, endPoint y: 169, distance: 55.5
click at [150, 169] on div "The Speaking Section will begin soon. Use a headset if available (recommended f…" at bounding box center [174, 138] width 189 height 275
click at [422, 12] on icon "button" at bounding box center [422, 11] width 4 height 4
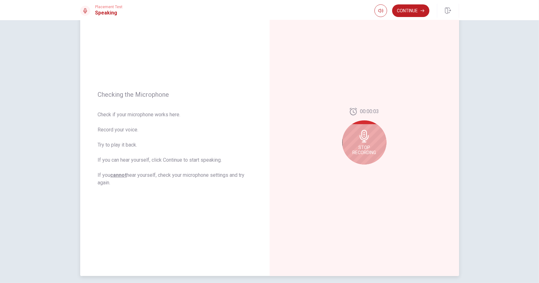
click at [376, 149] on div "Stop Recording" at bounding box center [364, 143] width 44 height 44
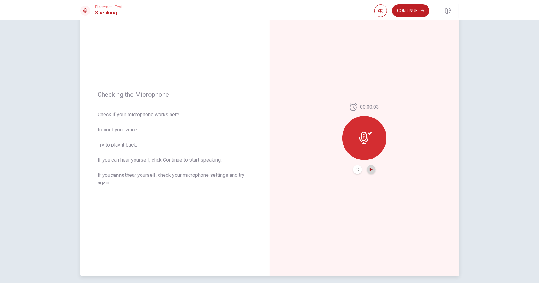
click at [369, 168] on icon "Play Audio" at bounding box center [371, 170] width 4 height 4
click at [415, 10] on button "Continue" at bounding box center [410, 10] width 37 height 13
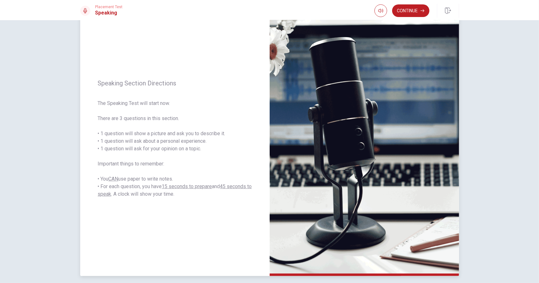
drag, startPoint x: 101, startPoint y: 135, endPoint x: 209, endPoint y: 137, distance: 107.6
click at [209, 137] on span "The Speaking Test will start now. There are 3 questions in this section. • 1 qu…" at bounding box center [175, 149] width 154 height 98
drag, startPoint x: 105, startPoint y: 141, endPoint x: 198, endPoint y: 147, distance: 92.9
click at [198, 147] on span "The Speaking Test will start now. There are 3 questions in this section. • 1 qu…" at bounding box center [175, 149] width 154 height 98
drag, startPoint x: 99, startPoint y: 148, endPoint x: 203, endPoint y: 158, distance: 104.3
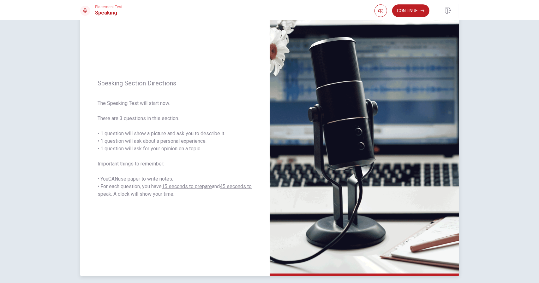
click at [201, 152] on span "The Speaking Test will start now. There are 3 questions in this section. • 1 qu…" at bounding box center [175, 149] width 154 height 98
click at [419, 10] on button "Continue" at bounding box center [410, 10] width 37 height 13
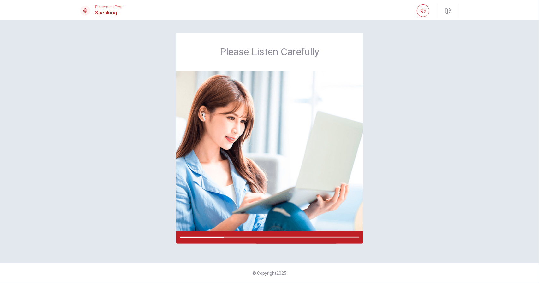
click at [391, 168] on div "Please Listen Carefully" at bounding box center [269, 142] width 399 height 218
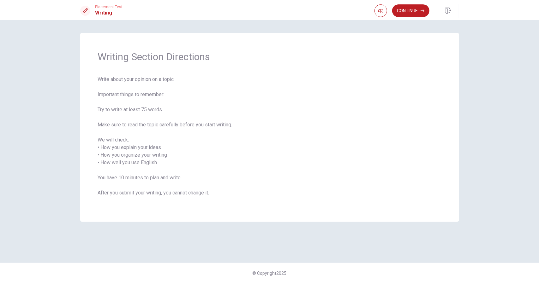
drag, startPoint x: 109, startPoint y: 125, endPoint x: 239, endPoint y: 125, distance: 130.0
click at [234, 125] on span "Write about your opinion on a topic. Important things to remember: Try to write…" at bounding box center [269, 140] width 343 height 129
drag, startPoint x: 102, startPoint y: 147, endPoint x: 167, endPoint y: 153, distance: 65.9
click at [167, 153] on span "Write about your opinion on a topic. Important things to remember: Try to write…" at bounding box center [269, 140] width 343 height 129
drag, startPoint x: 101, startPoint y: 157, endPoint x: 165, endPoint y: 157, distance: 64.0
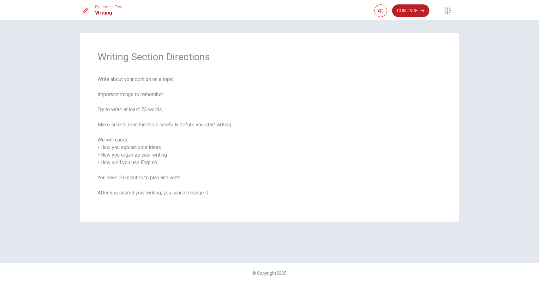
click at [162, 157] on span "Write about your opinion on a topic. Important things to remember: Try to write…" at bounding box center [269, 140] width 343 height 129
click at [411, 13] on button "Continue" at bounding box center [410, 10] width 37 height 13
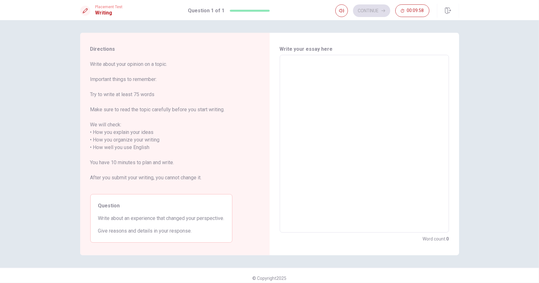
click at [367, 122] on textarea at bounding box center [364, 144] width 160 height 168
type textarea "i"
type textarea "x"
type textarea "i"
type textarea "x"
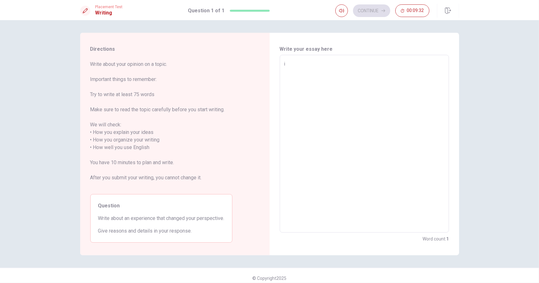
type textarea "i d"
type textarea "x"
type textarea "i do"
type textarea "x"
type textarea "i don"
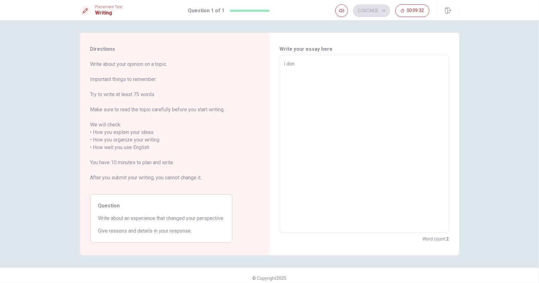
type textarea "x"
type textarea "i do"
type textarea "x"
type textarea "i d"
type textarea "x"
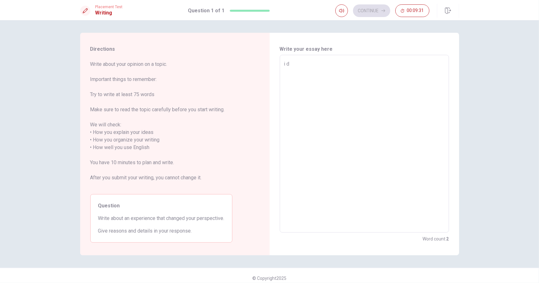
type textarea "i"
type textarea "x"
type textarea "i"
type textarea "x"
type textarea "I"
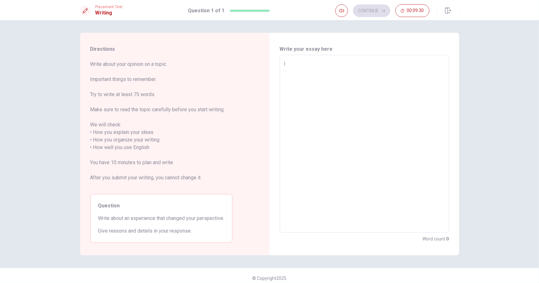
type textarea "x"
type textarea "I"
type textarea "x"
type textarea "I d"
type textarea "x"
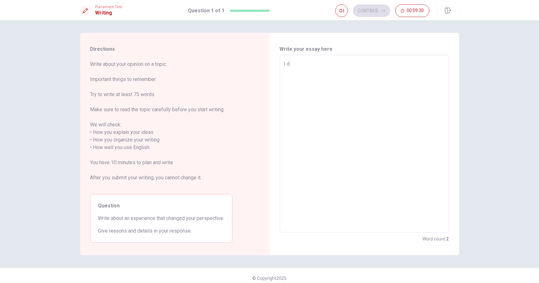
type textarea "I do"
type textarea "x"
type textarea "I don"
type textarea "x"
type textarea "I don'"
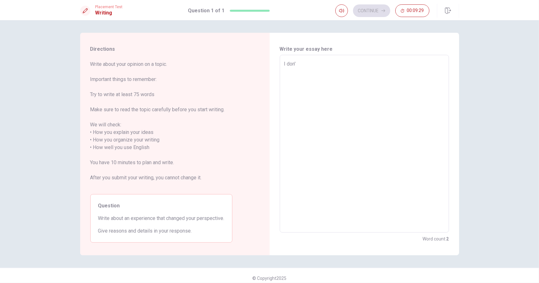
type textarea "x"
type textarea "I don't"
type textarea "x"
type textarea "I don't"
type textarea "x"
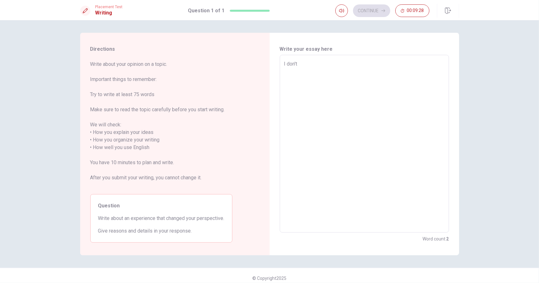
type textarea "I don't h"
type textarea "x"
type textarea "I don't ha"
type textarea "x"
type textarea "I don't hav"
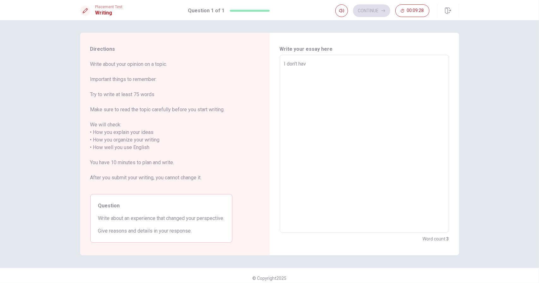
type textarea "x"
type textarea "I don't have"
type textarea "x"
type textarea "I don't have"
type textarea "x"
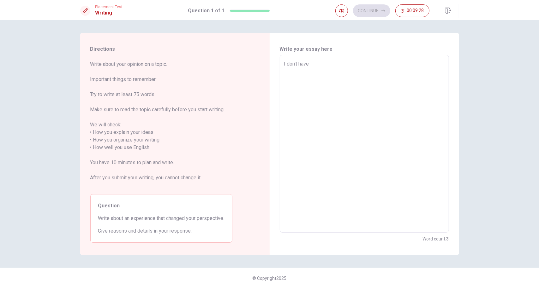
type textarea "I don't have m"
type textarea "x"
type textarea "I don't have mu"
type textarea "x"
type textarea "I don't have muc"
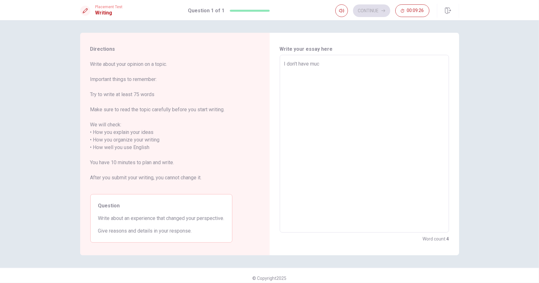
type textarea "x"
type textarea "I don't have much"
type textarea "x"
type textarea "I don't have much"
type textarea "x"
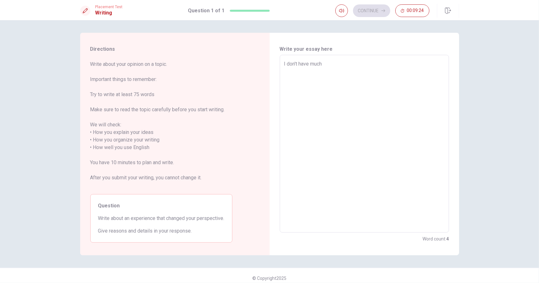
type textarea "I don't have much e"
type textarea "x"
type textarea "I don't have much es"
type textarea "x"
type textarea "I don't have much e"
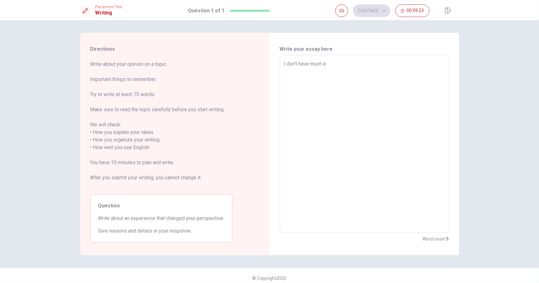
type textarea "x"
type textarea "I don't have much ex"
type textarea "x"
type textarea "I don't have much exp"
type textarea "x"
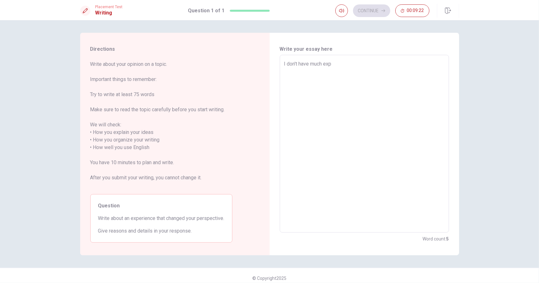
type textarea "I don't have much expe"
type textarea "x"
type textarea "I don't have much exper"
type textarea "x"
type textarea "I don't have much experi"
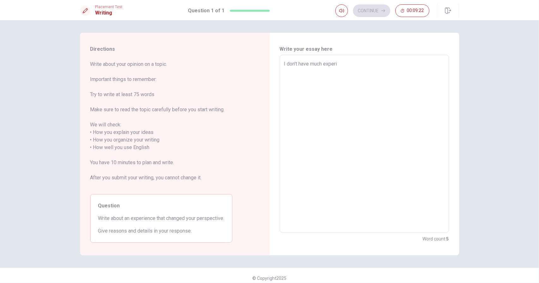
type textarea "x"
type textarea "I don't have much experic"
type textarea "x"
type textarea "I don't have much expericn"
type textarea "x"
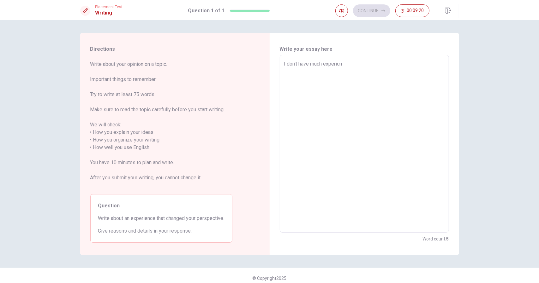
type textarea "I don't have much experic"
type textarea "x"
type textarea "I don't have much experi"
type textarea "x"
type textarea "I don't have much experie"
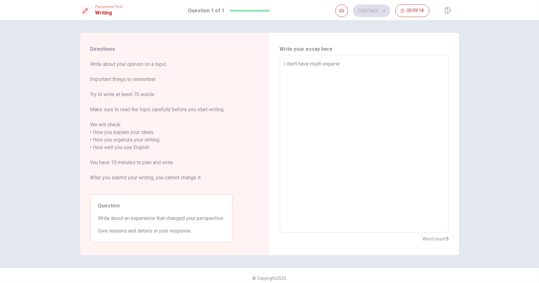
type textarea "x"
type textarea "I don't have much experien"
type textarea "x"
type textarea "I don't have much experienc"
type textarea "x"
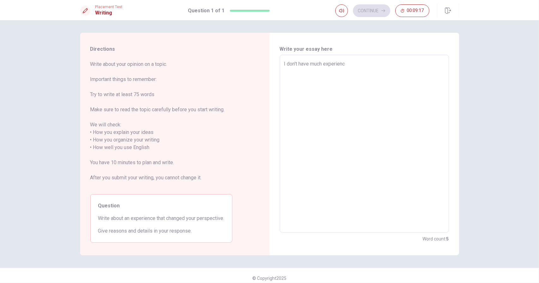
type textarea "I don't have much experienc3"
type textarea "x"
type textarea "I don't have much experienc3"
type textarea "x"
type textarea "I don't have much experienc3 a"
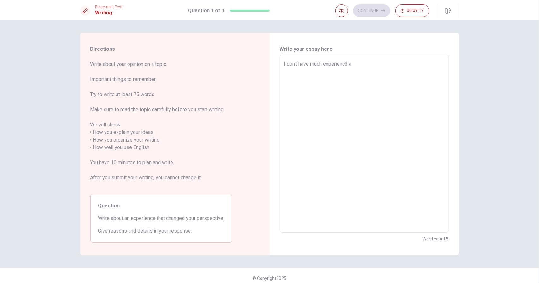
type textarea "x"
type textarea "I don't have much experienc3"
type textarea "x"
type textarea "I don't have much experienc3"
type textarea "x"
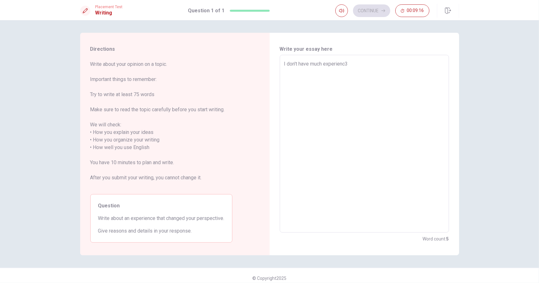
type textarea "I don't have much experienc"
type textarea "x"
type textarea "I don't have much experienc"
type textarea "x"
type textarea "I don't have much experienc"
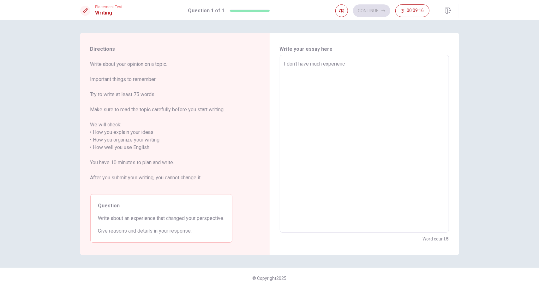
type textarea "x"
type textarea "I don't have much experience"
type textarea "x"
type textarea "I don't have much experience"
type textarea "x"
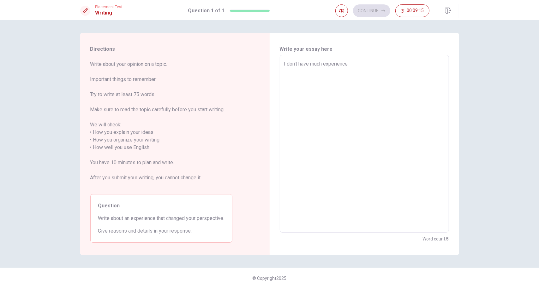
type textarea "I don't have much experience a"
type textarea "x"
type textarea "I don't have much experience at"
type textarea "x"
type textarea "I don't have much experience at"
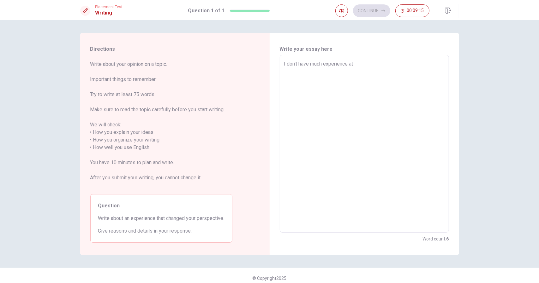
type textarea "x"
type textarea "I don't have much experience at a"
type textarea "x"
type textarea "I don't have much experience at al"
type textarea "x"
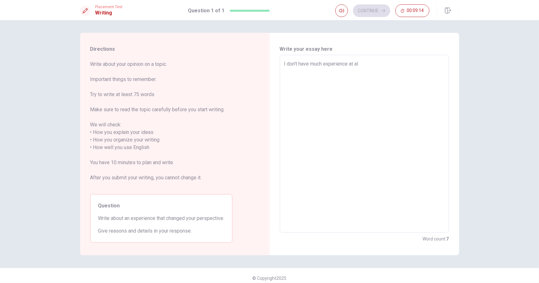
type textarea "I don't have much experience at all"
type textarea "x"
type textarea "I don't have much experience at all."
type textarea "x"
type textarea "I don't have much experience at all"
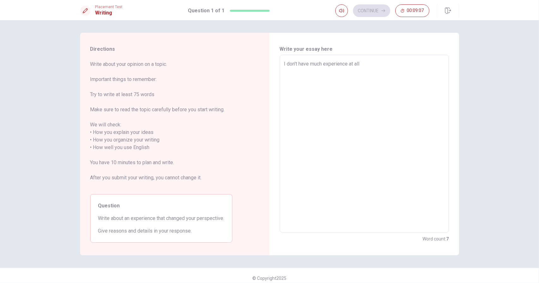
type textarea "x"
type textarea "I don't have much experience at al"
type textarea "x"
type textarea "I don't have much experience at a"
type textarea "x"
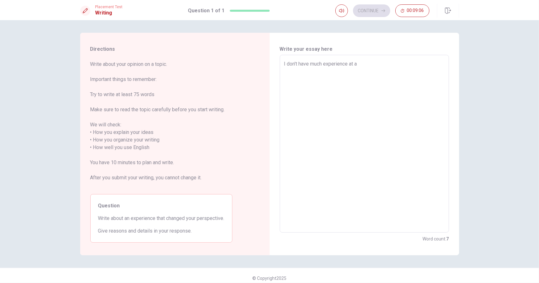
type textarea "I don't have much experience at"
type textarea "x"
type textarea "I don't have much experience at"
type textarea "x"
type textarea "I don't have much experience a"
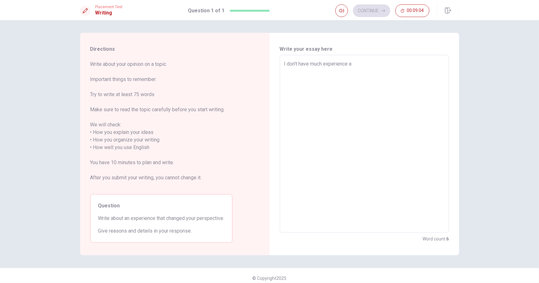
type textarea "x"
type textarea "I don't have much experience"
type textarea "x"
type textarea "I don't have much experience"
type textarea "x"
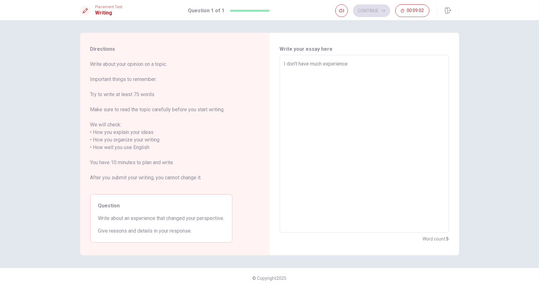
type textarea "I don't have much experience."
type textarea "x"
type textarea "I don't have much experience."
type textarea "x"
type textarea "I don't have much experience."
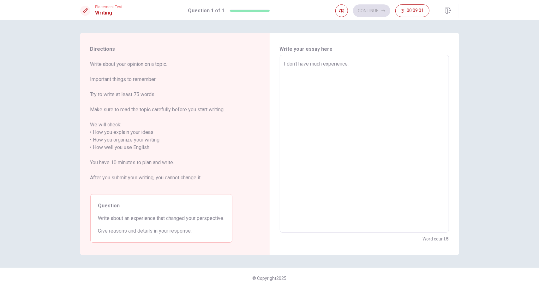
type textarea "x"
type textarea "I don't have much experience."
type textarea "x"
type textarea "I don't have much experience. B"
type textarea "x"
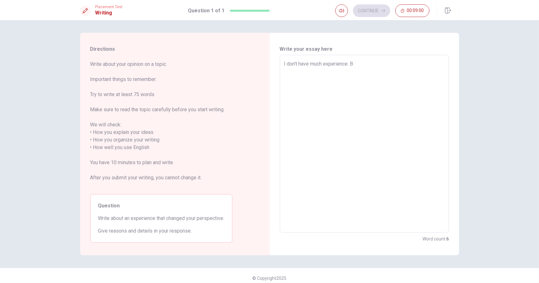
type textarea "I don't have much experience. Bu"
type textarea "x"
type textarea "I don't have much experience. But"
type textarea "x"
type textarea "I don't have much experience. But"
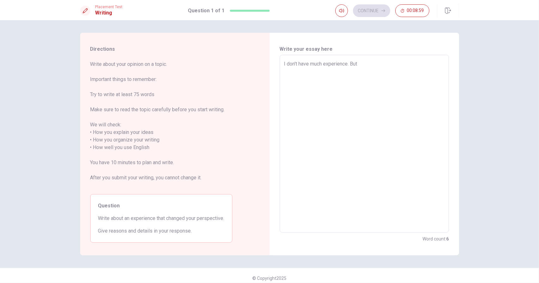
type textarea "x"
type textarea "I don't have much experience. But w"
type textarea "x"
type textarea "I don't have much experience. But wh"
type textarea "x"
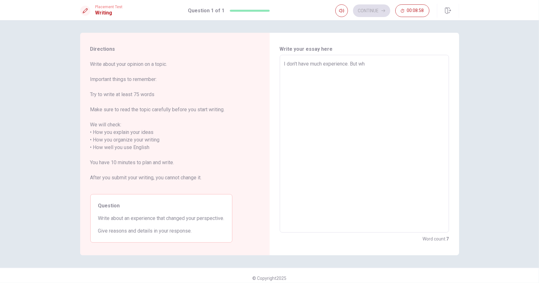
type textarea "I don't have much experience. But wha"
type textarea "x"
type textarea "I don't have much experience. But wha"
type textarea "x"
type textarea "I don't have much experience. But wha"
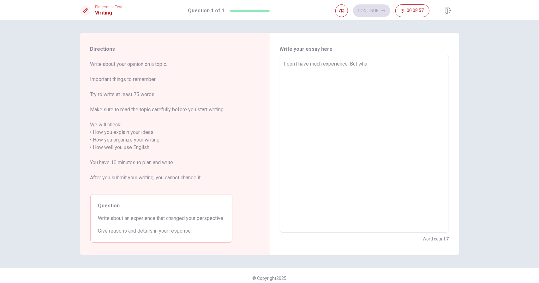
type textarea "x"
type textarea "I don't have much experience. But wh"
type textarea "x"
type textarea "I don't have much experience. But whe"
type textarea "x"
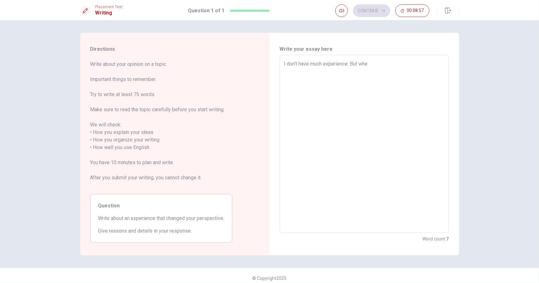
type textarea "I don't have much experience. But when"
type textarea "x"
type textarea "I don't have much experience. But when"
type textarea "x"
type textarea "I don't have much experience. But when i"
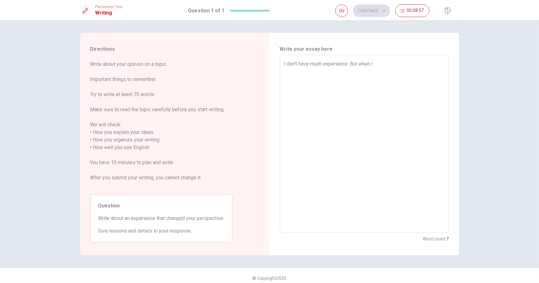
type textarea "x"
type textarea "I don't have much experience. But when i"
type textarea "x"
type textarea "I don't have much experience. But when i w"
type textarea "x"
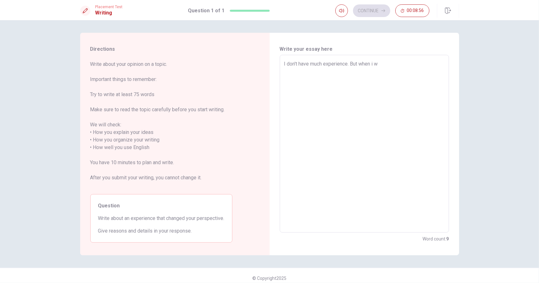
type textarea "I don't have much experience. But when i wa"
type textarea "x"
type textarea "I don't have much experience. But when i was"
type textarea "x"
type textarea "I don't have much experience. But when i was"
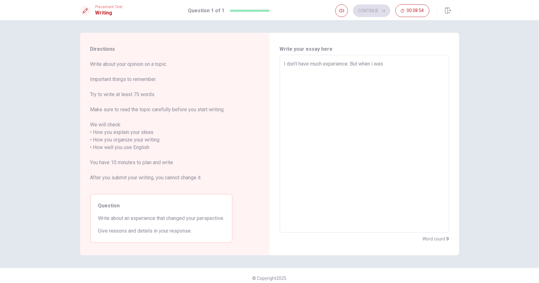
type textarea "x"
type textarea "I don't have much experience. But when i was i"
type textarea "x"
type textarea "I don't have much experience. But when i was"
type textarea "x"
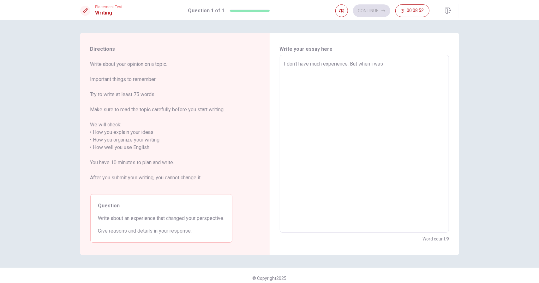
type textarea "I don't have much experience. But when i was 1"
type textarea "x"
type textarea "I don't have much experience. But when i was 18"
type textarea "x"
type textarea "I don't have much experience. But when i was 18"
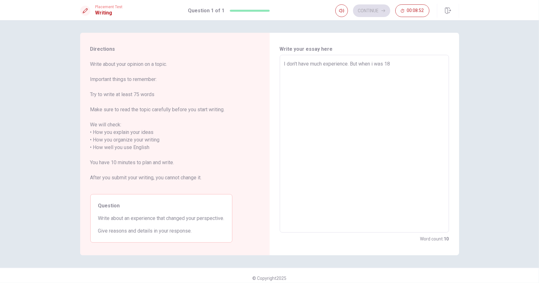
type textarea "x"
type textarea "I don't have much experience. But when i was 18"
type textarea "x"
type textarea "I don't have much experience. But when i was 18"
type textarea "x"
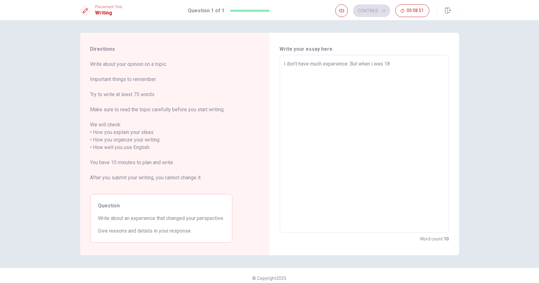
type textarea "I don't have much experience. But when i was 18 y"
type textarea "x"
type textarea "I don't have much experience. But when i was 18 ye"
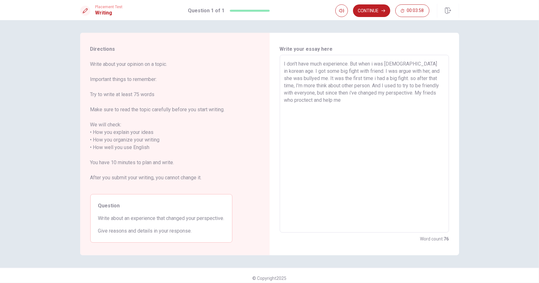
click at [422, 91] on textarea "I don't have much experience. But when i was [DEMOGRAPHIC_DATA] in korean age. …" at bounding box center [364, 144] width 160 height 168
click at [433, 103] on textarea "I don't have much experience. But when i was [DEMOGRAPHIC_DATA] in korean age. …" at bounding box center [364, 144] width 160 height 168
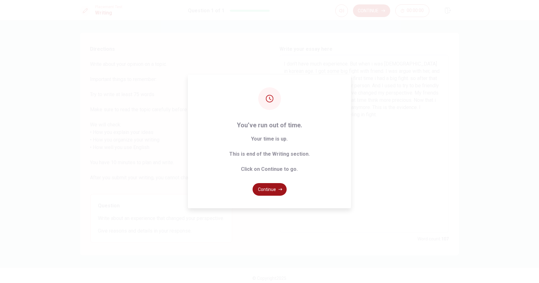
click at [278, 188] on button "Continue" at bounding box center [269, 189] width 34 height 13
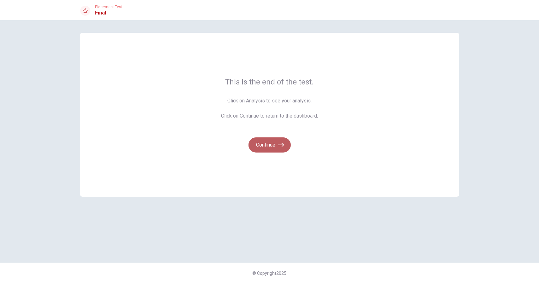
click at [282, 146] on icon "button" at bounding box center [281, 145] width 6 height 6
